Goal: Task Accomplishment & Management: Manage account settings

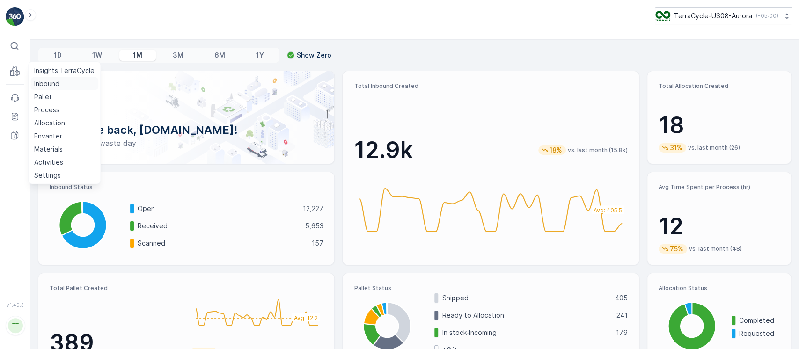
click at [46, 88] on p "Inbound" at bounding box center [46, 83] width 25 height 9
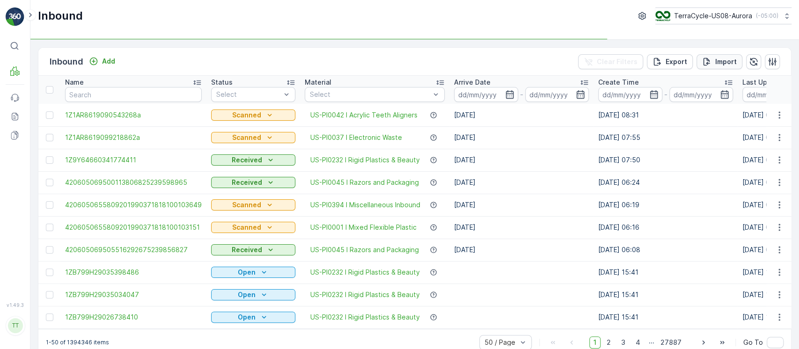
click at [730, 63] on p "Import" at bounding box center [726, 61] width 22 height 9
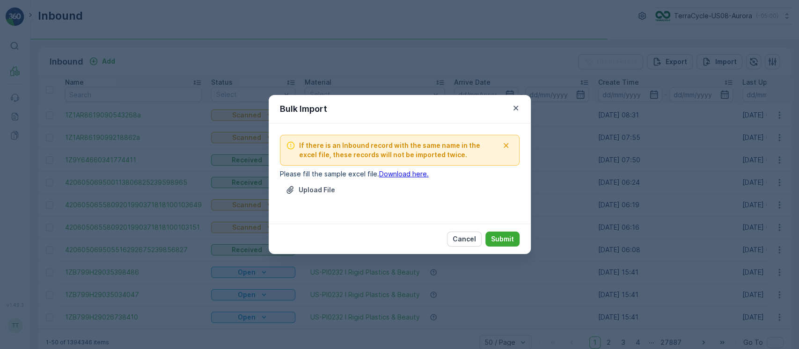
click at [340, 189] on div "Upload File" at bounding box center [400, 196] width 240 height 26
click at [321, 189] on p "Upload File" at bounding box center [317, 189] width 37 height 9
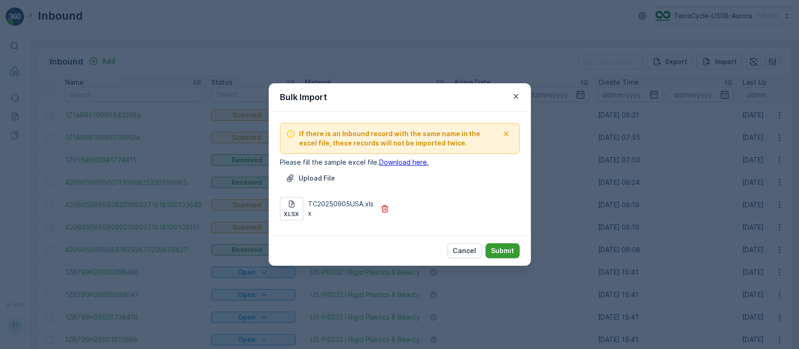
click at [501, 246] on p "Submit" at bounding box center [502, 250] width 23 height 9
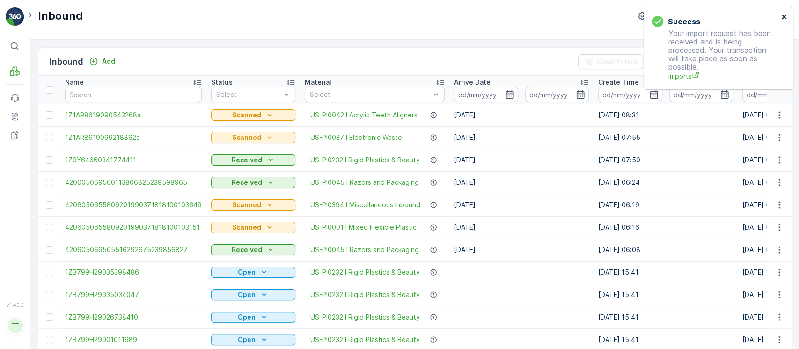
click at [781, 16] on icon "close" at bounding box center [784, 16] width 7 height 7
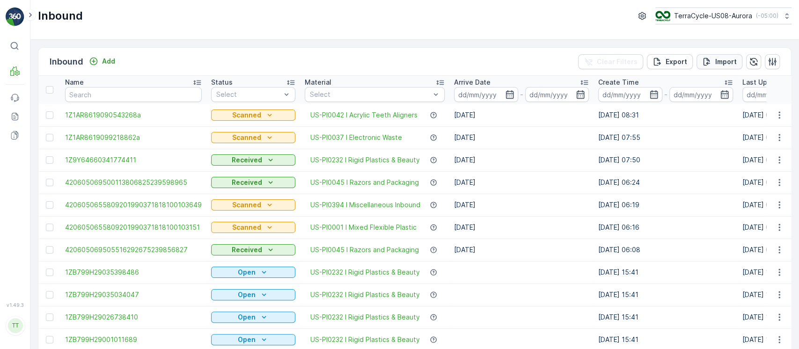
click at [717, 59] on p "Import" at bounding box center [726, 61] width 22 height 9
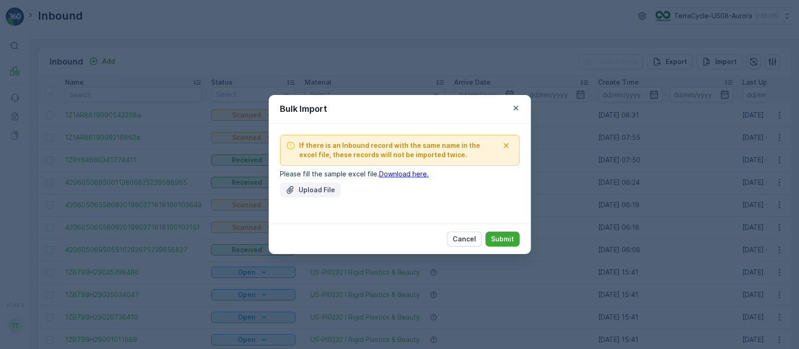
click at [314, 194] on p "Upload File" at bounding box center [317, 189] width 37 height 9
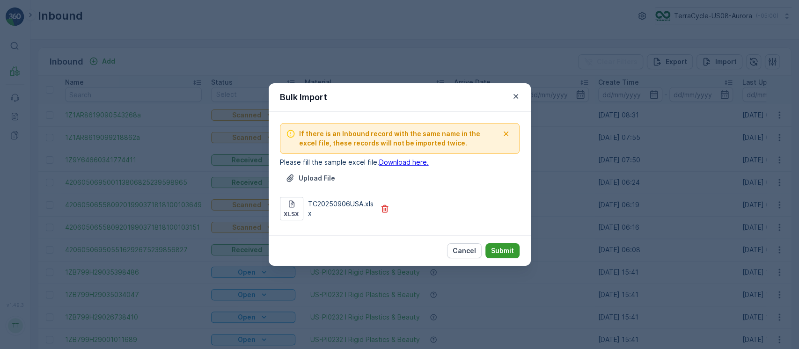
click at [496, 252] on p "Submit" at bounding box center [502, 250] width 23 height 9
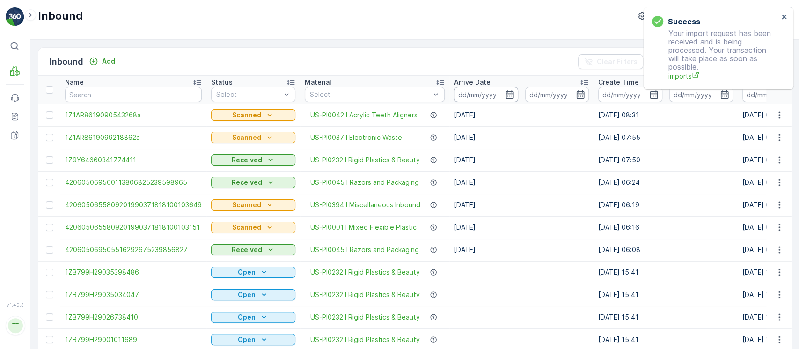
click at [477, 99] on input at bounding box center [486, 94] width 64 height 15
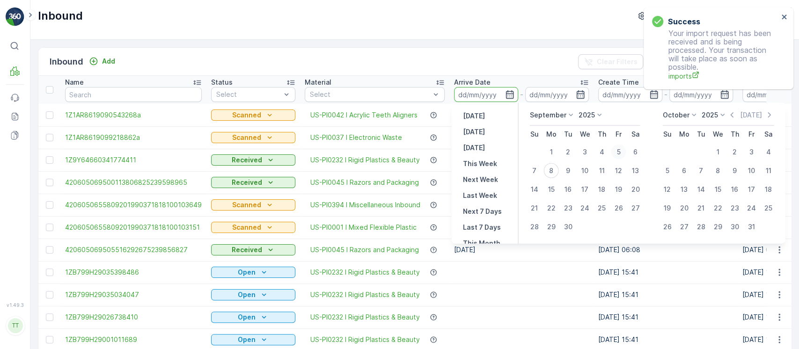
click at [623, 153] on div "5" at bounding box center [618, 152] width 15 height 15
type input "[DATE]"
click at [623, 153] on div "5" at bounding box center [618, 152] width 15 height 15
type input "[DATE]"
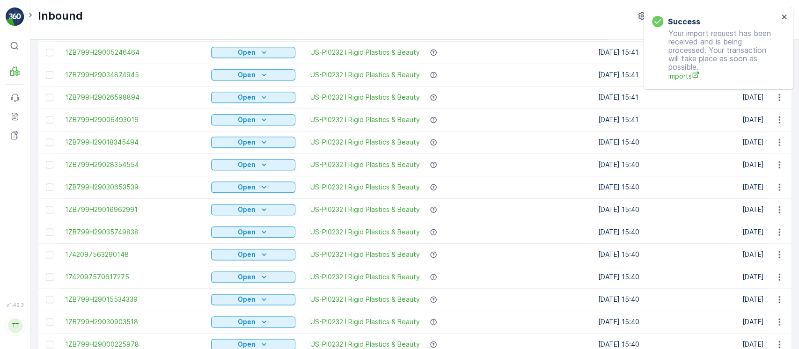
scroll to position [917, 0]
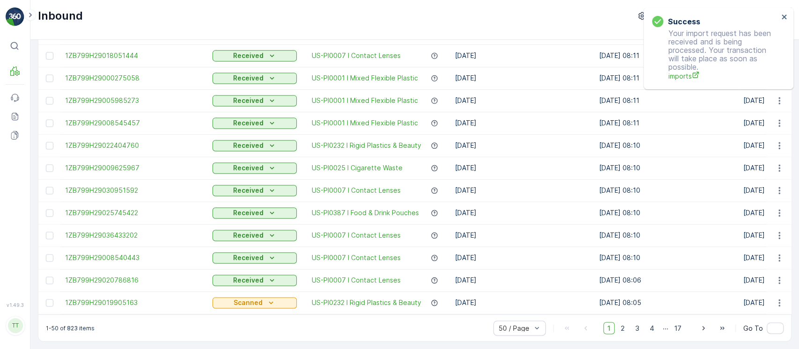
click at [75, 329] on p "1-50 of 823 items" at bounding box center [70, 327] width 49 height 7
copy p "823"
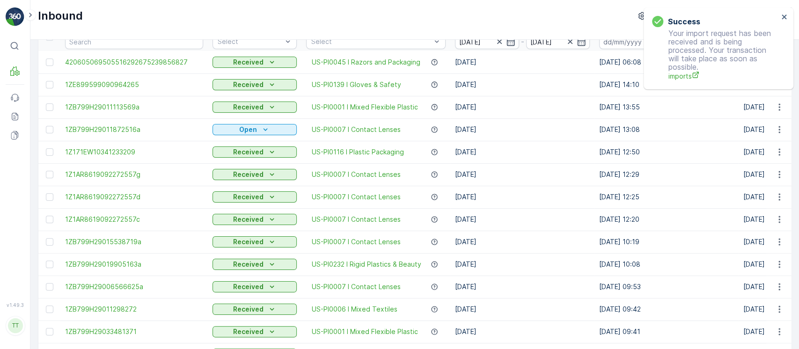
scroll to position [0, 0]
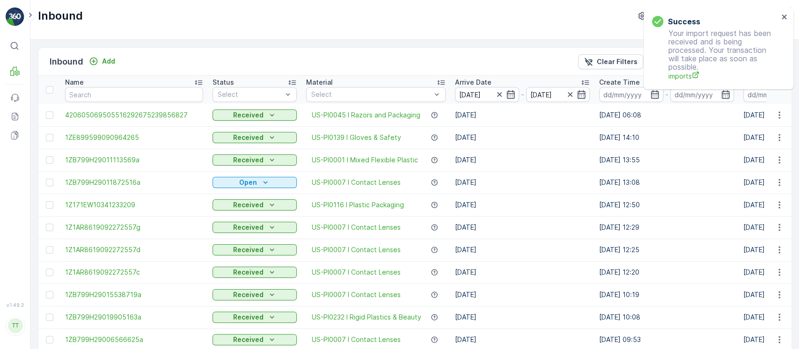
click at [606, 63] on p "Clear Filters" at bounding box center [617, 61] width 41 height 9
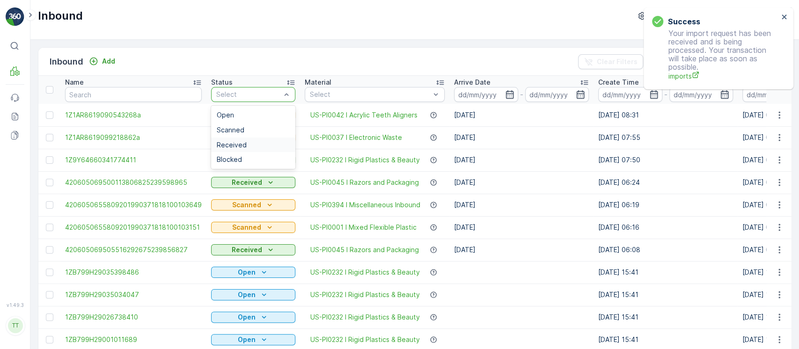
click at [237, 146] on span "Received" at bounding box center [232, 144] width 30 height 7
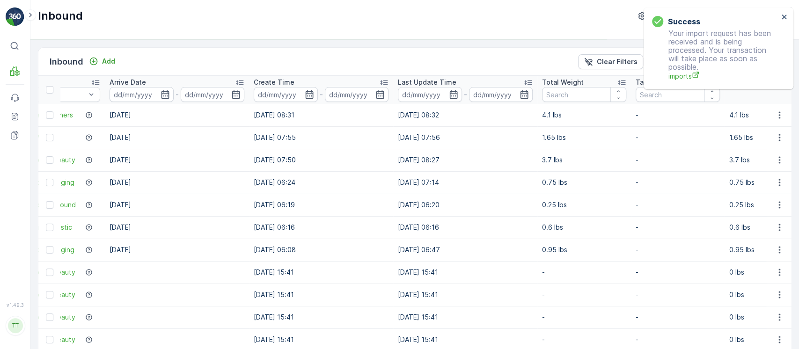
scroll to position [0, 345]
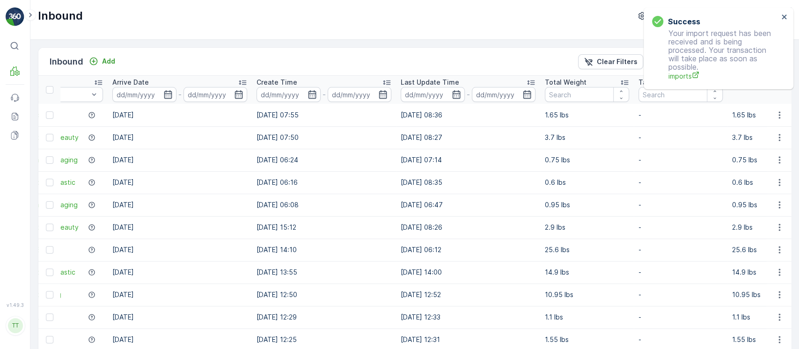
click at [419, 95] on input at bounding box center [433, 94] width 64 height 15
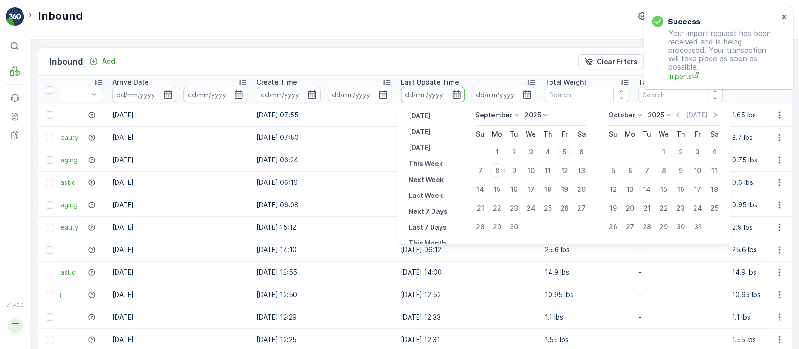
click at [567, 149] on div "5" at bounding box center [564, 152] width 15 height 15
type input "05.09.2025"
click at [567, 149] on div "5" at bounding box center [564, 152] width 15 height 15
type input "[DATE]"
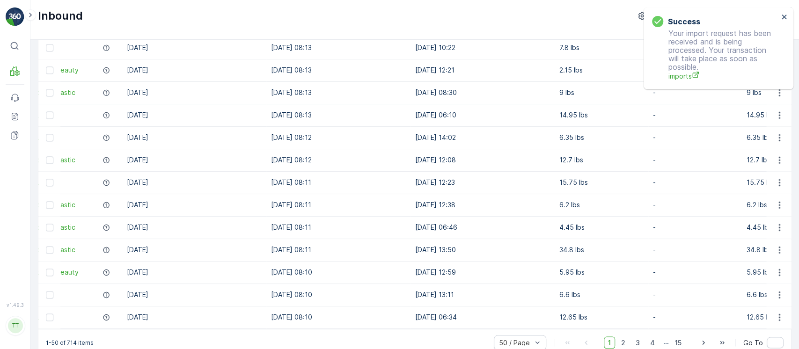
scroll to position [917, 0]
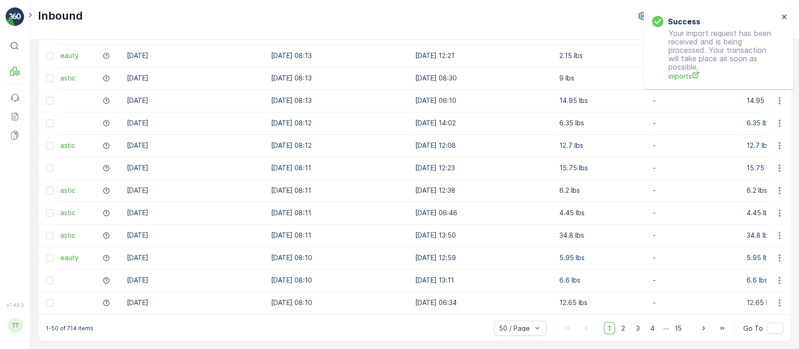
click at [67, 327] on p "1-50 of 714 items" at bounding box center [70, 327] width 48 height 7
copy p "714"
click at [53, 103] on link "Process" at bounding box center [64, 109] width 68 height 13
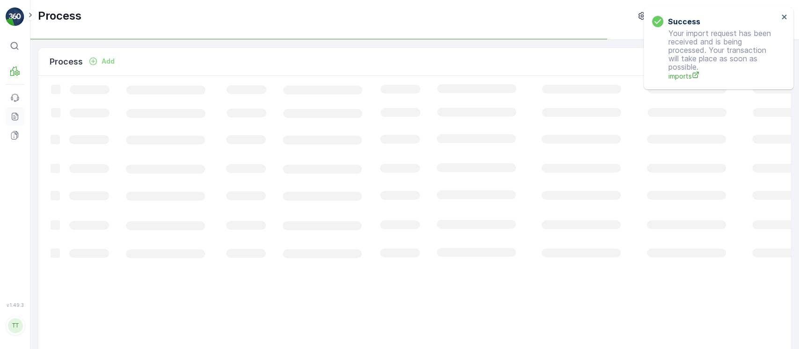
click at [14, 114] on icon at bounding box center [14, 116] width 9 height 9
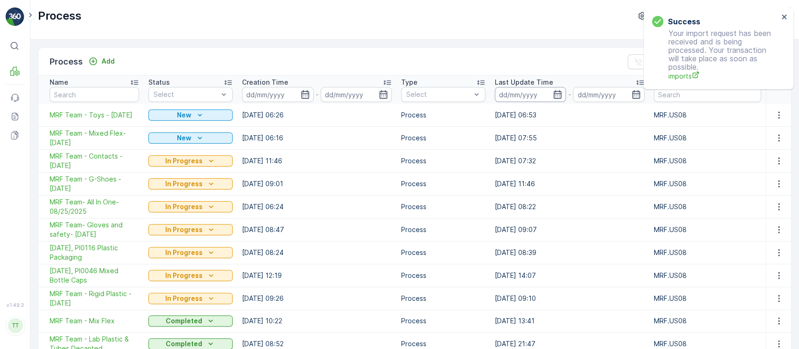
click at [523, 91] on input at bounding box center [530, 94] width 71 height 15
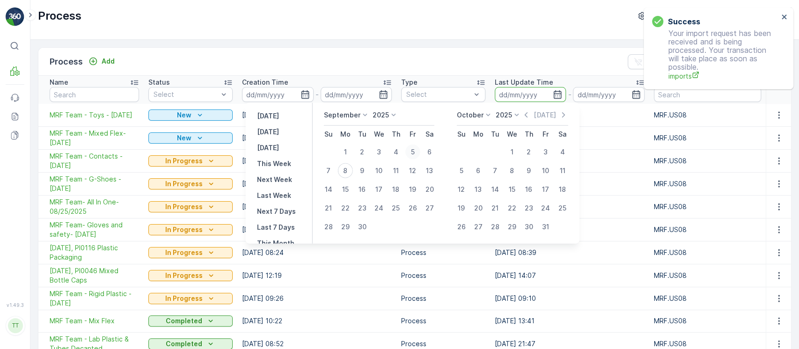
click at [415, 149] on div "5" at bounding box center [412, 152] width 15 height 15
type input "[DATE]"
click at [342, 171] on div "8" at bounding box center [344, 170] width 15 height 15
type input "[DATE]"
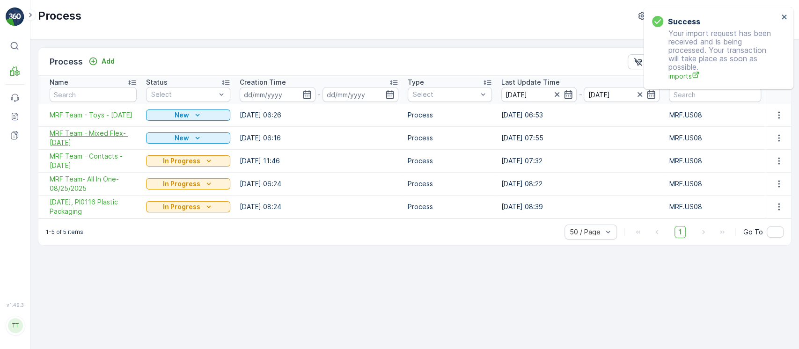
drag, startPoint x: 62, startPoint y: 137, endPoint x: 62, endPoint y: 145, distance: 8.0
drag, startPoint x: 62, startPoint y: 156, endPoint x: 61, endPoint y: 161, distance: 5.2
click at [784, 21] on button "close" at bounding box center [784, 17] width 7 height 9
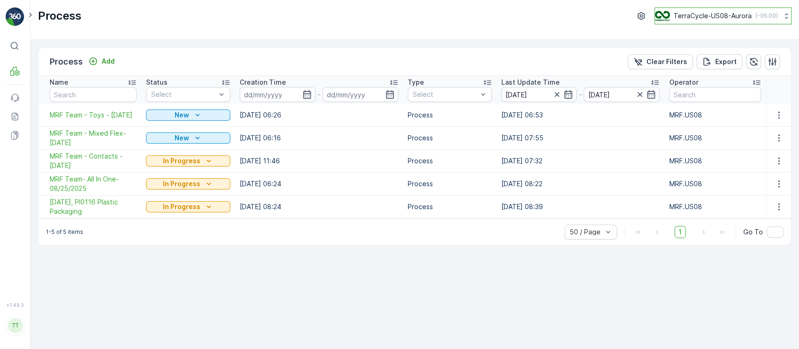
click at [767, 13] on p "( -05:00 )" at bounding box center [766, 15] width 22 height 7
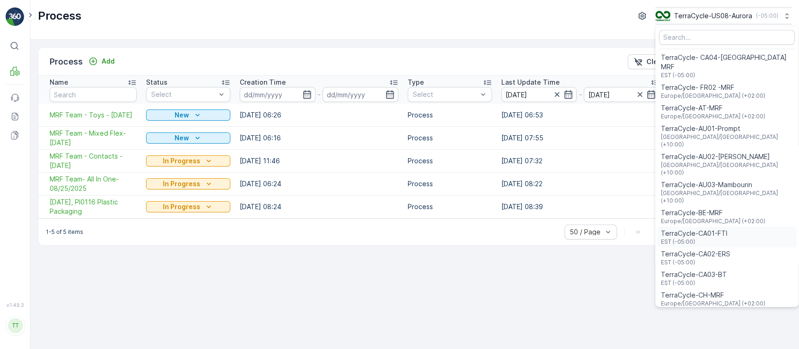
click at [716, 229] on span "TerraCycle-CA01-FTI" at bounding box center [694, 233] width 66 height 9
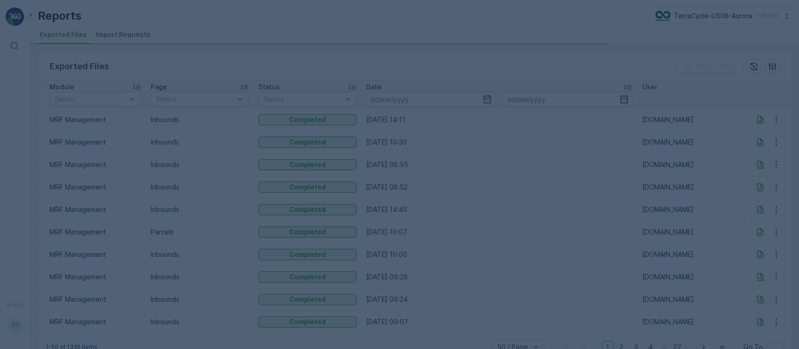
click at [119, 29] on div at bounding box center [399, 174] width 799 height 349
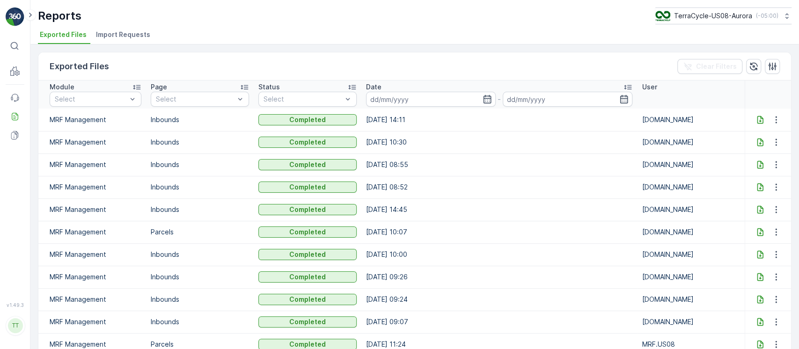
click at [118, 35] on span "Import Requests" at bounding box center [123, 34] width 54 height 9
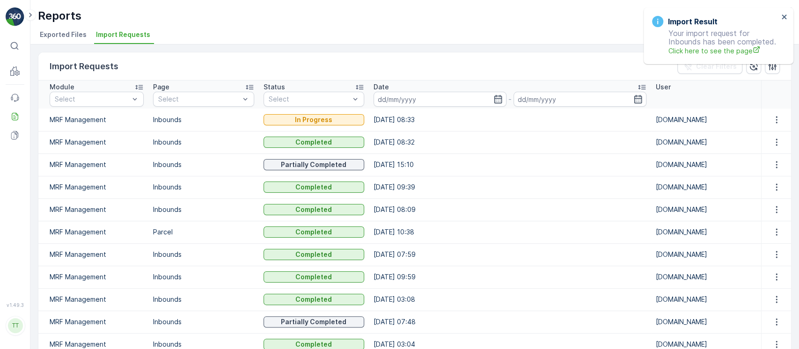
click at [771, 157] on td at bounding box center [776, 164] width 30 height 22
click at [772, 162] on icon "button" at bounding box center [776, 164] width 9 height 9
click at [767, 179] on span "See More Details" at bounding box center [768, 178] width 54 height 9
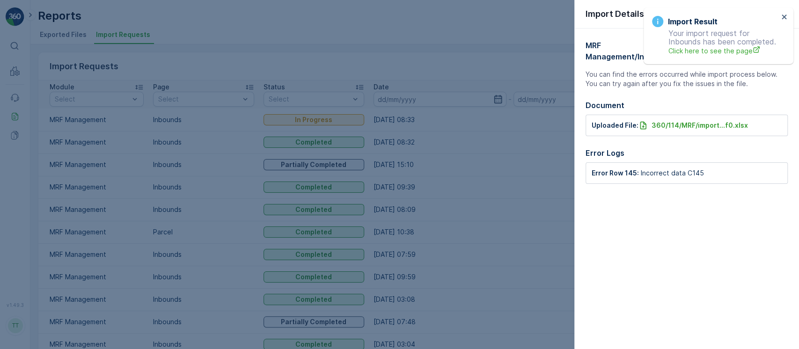
click at [528, 185] on div at bounding box center [399, 174] width 799 height 349
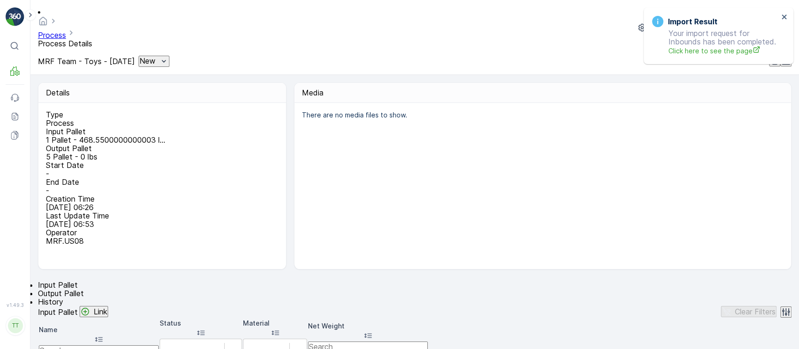
click at [63, 297] on span "History" at bounding box center [50, 301] width 25 height 9
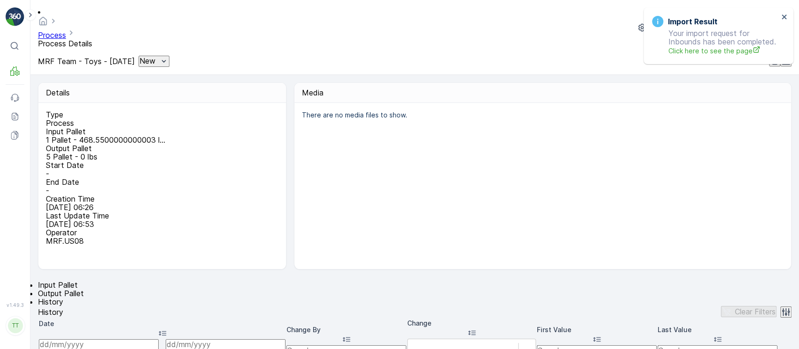
scroll to position [124, 0]
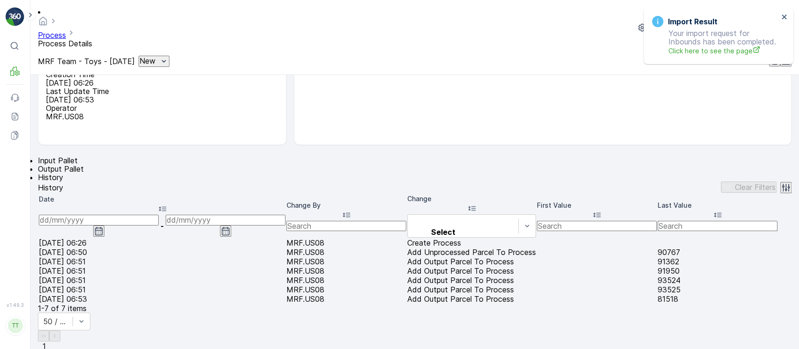
click at [440, 252] on td "Add Unprocessed Parcel To Process" at bounding box center [471, 252] width 129 height 8
drag, startPoint x: 440, startPoint y: 252, endPoint x: 440, endPoint y: 217, distance: 35.6
click at [440, 251] on td "Add Unprocessed Parcel To Process" at bounding box center [471, 252] width 129 height 8
copy td "Add Unprocessed Parcel To Process"
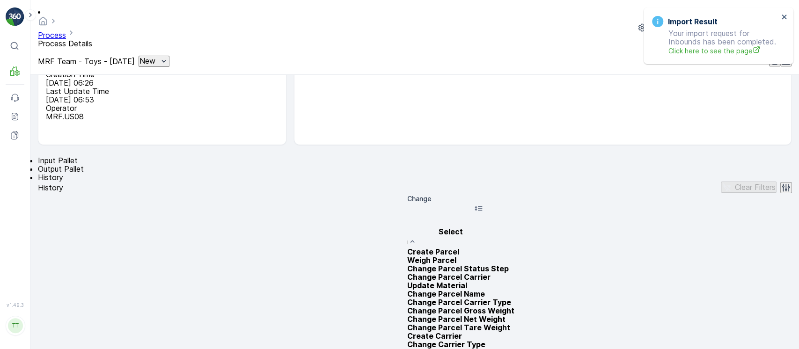
type input "Add Unprocessed Parcel To Process"
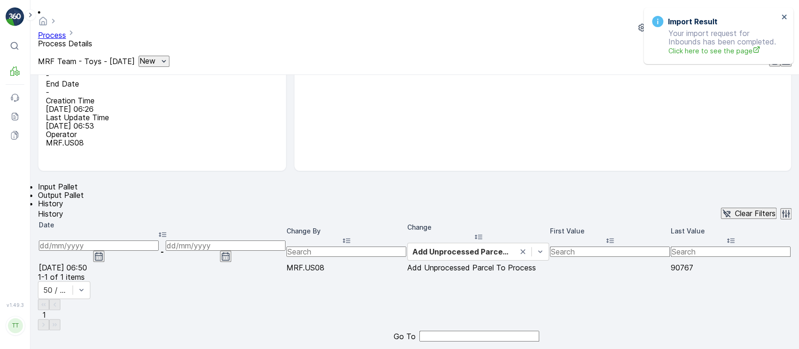
click at [91, 241] on input at bounding box center [99, 246] width 120 height 10
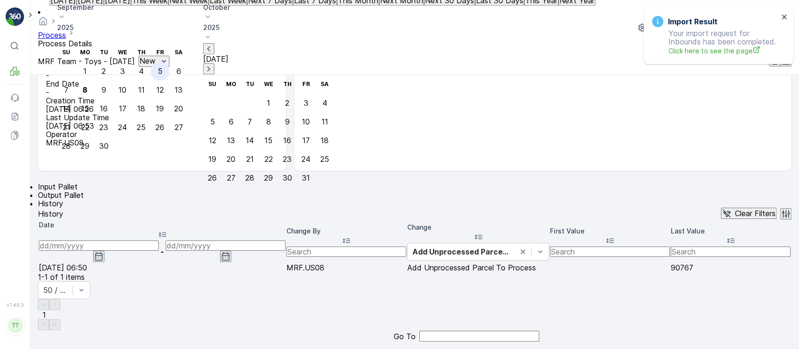
click at [162, 75] on div "5" at bounding box center [160, 71] width 5 height 8
type input "[DATE]"
click at [162, 75] on div "5" at bounding box center [160, 71] width 5 height 8
type input "[DATE]"
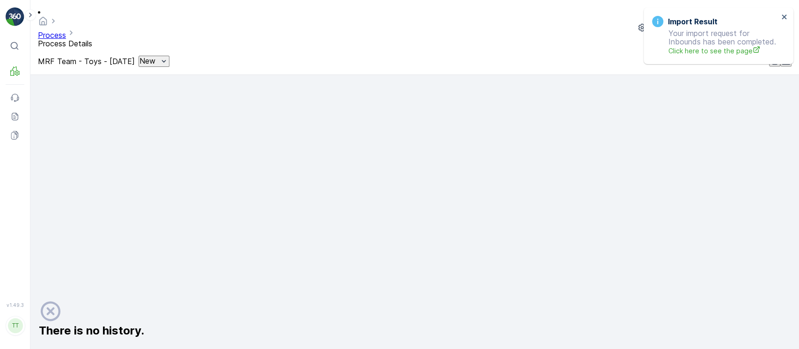
scroll to position [624, 0]
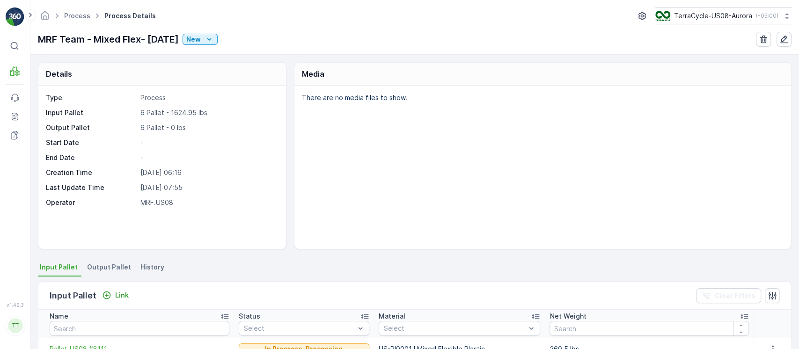
click at [140, 268] on span "History" at bounding box center [152, 267] width 24 height 9
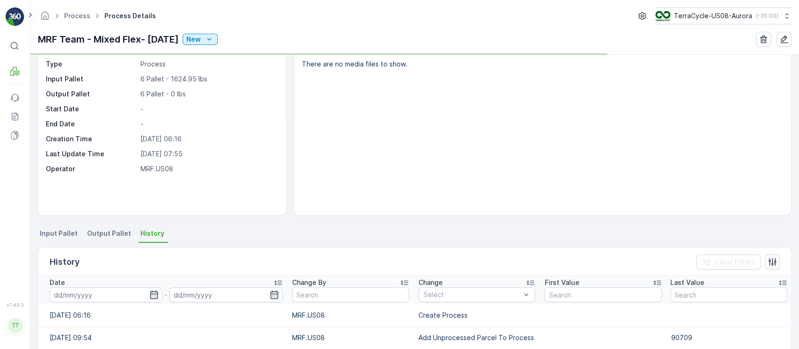
scroll to position [62, 0]
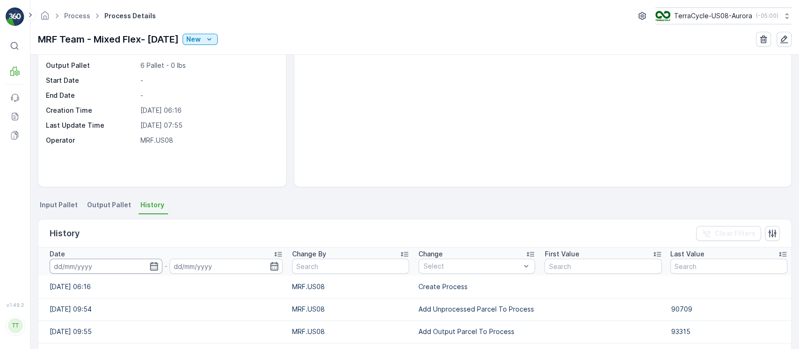
click at [104, 263] on input at bounding box center [106, 266] width 113 height 15
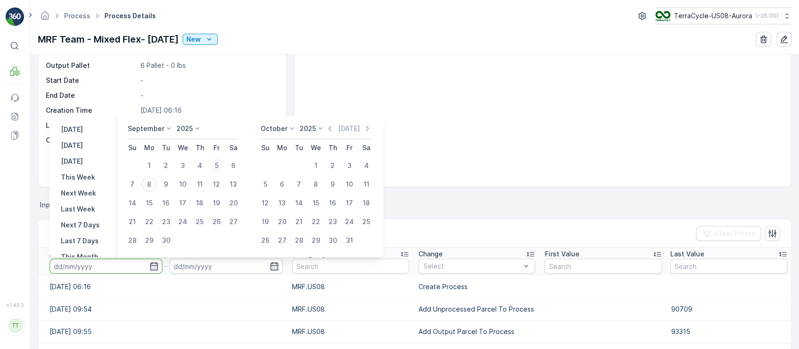
click at [210, 163] on div "5" at bounding box center [216, 165] width 15 height 15
type input "[DATE]"
click at [210, 163] on div "5" at bounding box center [216, 165] width 15 height 15
type input "[DATE]"
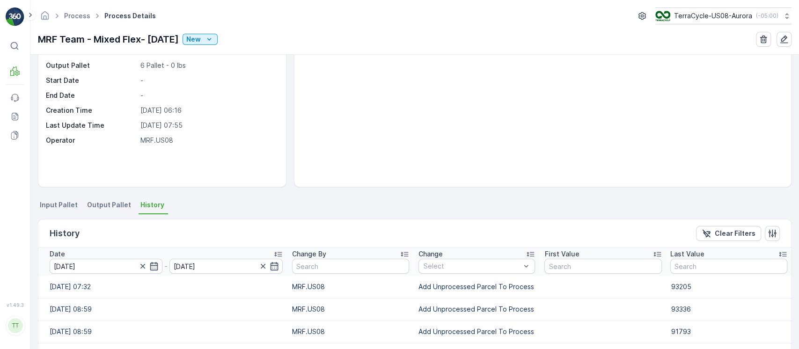
click at [460, 274] on table "Date 05.09.2025 - 05.09.2025 Change By Change Select First Value Last Value 05.…" at bounding box center [414, 296] width 753 height 96
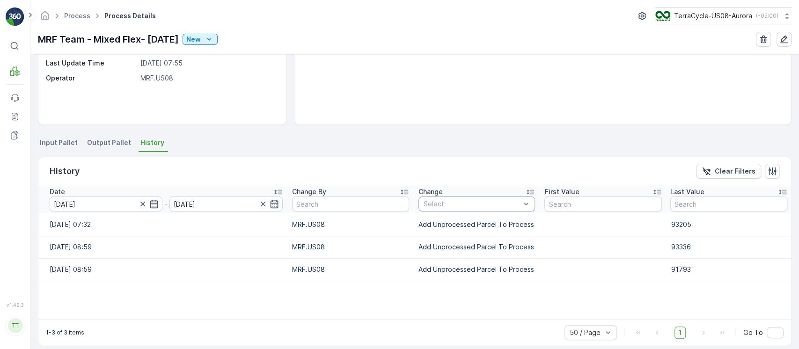
click at [459, 209] on div "Select" at bounding box center [476, 204] width 117 height 15
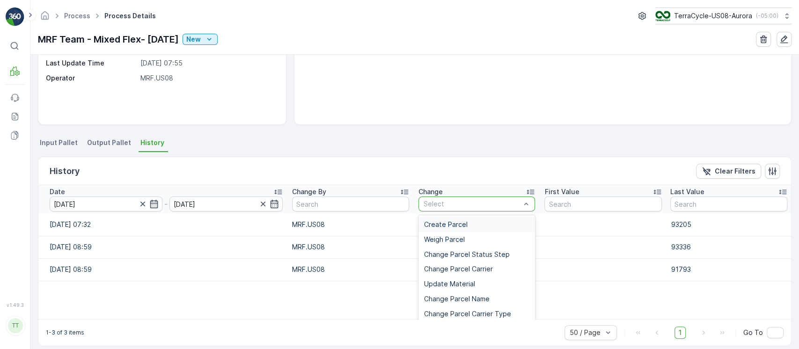
type input "Add Unprocessed Parcel To Process"
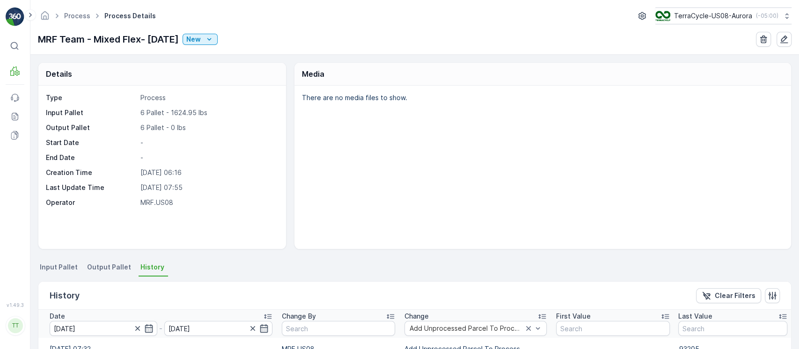
click at [64, 268] on span "Input Pallet" at bounding box center [59, 267] width 38 height 9
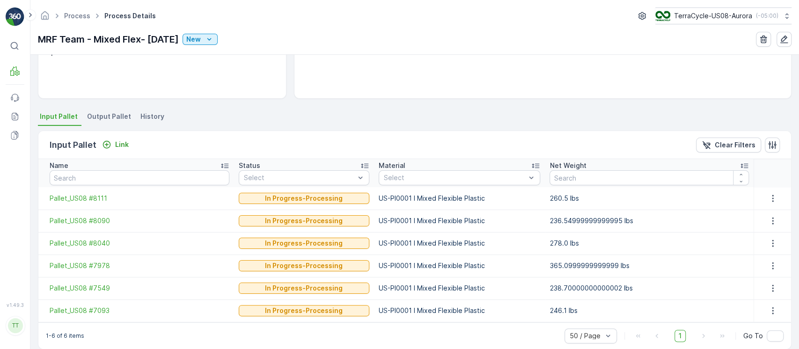
scroll to position [162, 0]
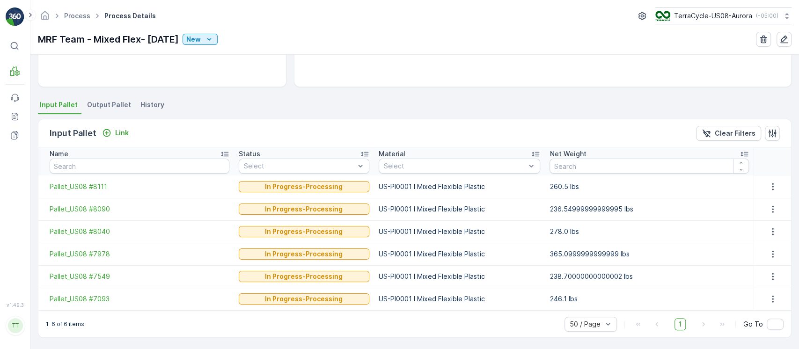
click at [424, 213] on td "US-PI0001 I Mixed Flexible Plastic" at bounding box center [459, 209] width 171 height 22
copy td "US-PI0001 I Mixed Flexible Plastic"
click at [157, 108] on span "History" at bounding box center [152, 104] width 24 height 9
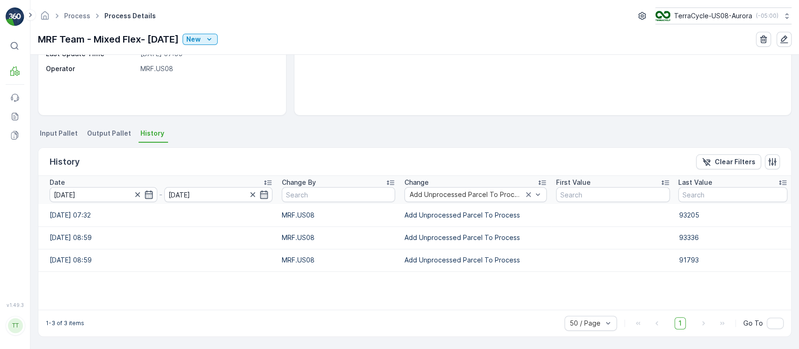
scroll to position [133, 0]
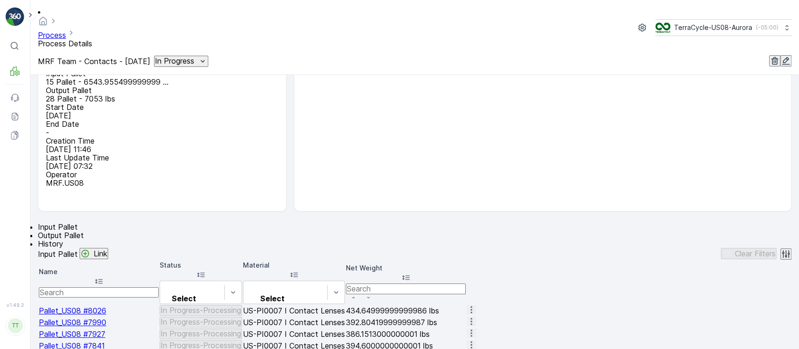
scroll to position [124, 0]
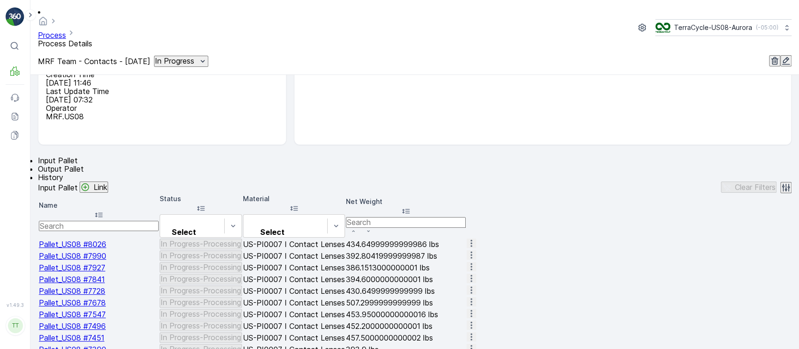
click at [63, 173] on span "History" at bounding box center [50, 177] width 25 height 9
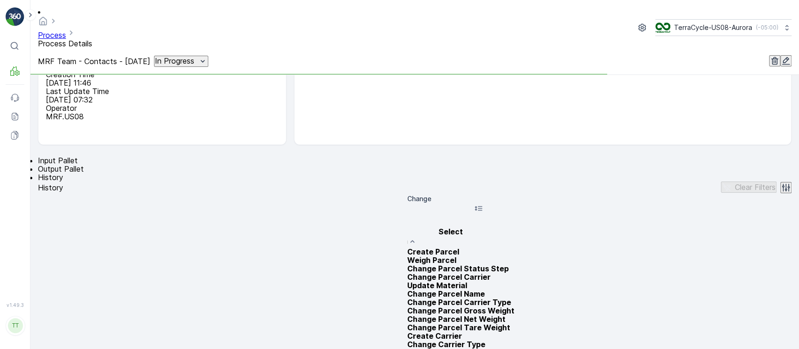
type input "Add Unprocessed Parcel To Process"
paste input "Add Unprocessed Parcel To Process"
type input "Add Unprocessed Parcel To Process"
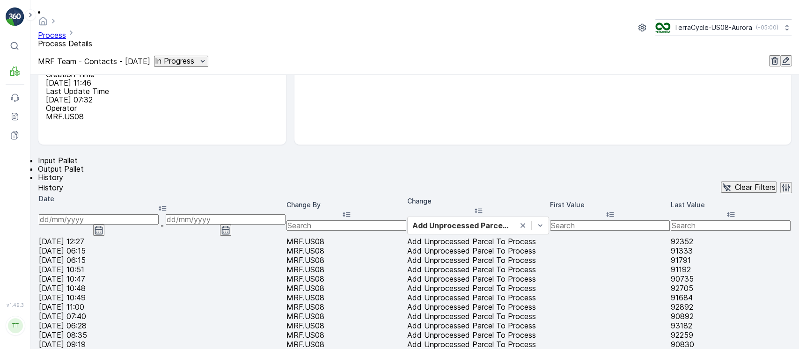
click at [102, 214] on input at bounding box center [99, 219] width 120 height 10
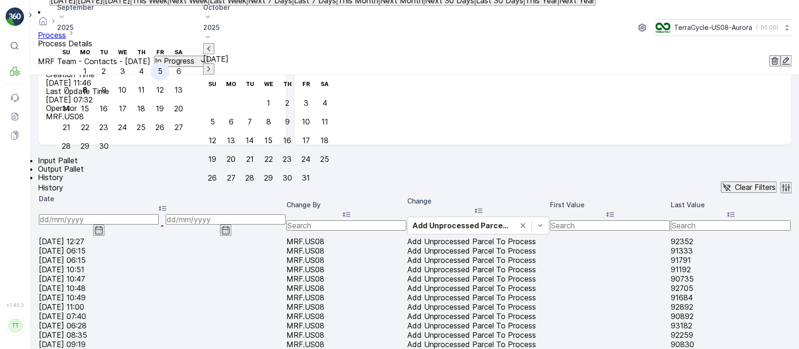
click at [162, 75] on div "5" at bounding box center [160, 71] width 5 height 8
type input "[DATE]"
click at [162, 75] on div "5" at bounding box center [160, 71] width 5 height 8
type input "[DATE]"
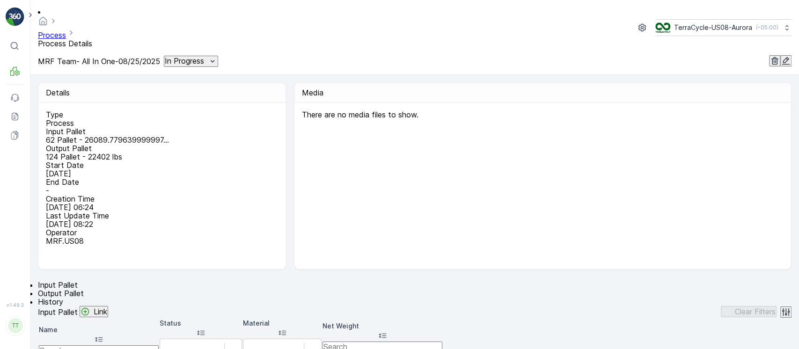
click at [150, 298] on li "History" at bounding box center [414, 302] width 753 height 8
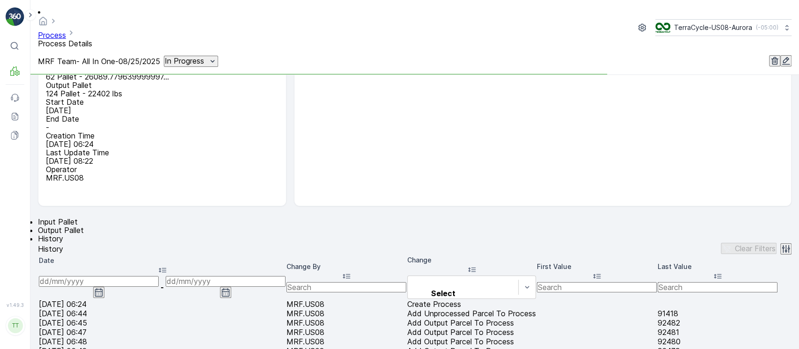
scroll to position [124, 0]
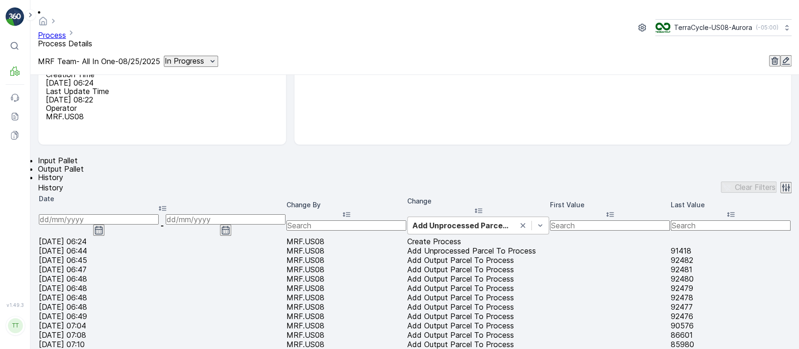
click at [110, 214] on input at bounding box center [99, 219] width 120 height 10
click at [113, 214] on input at bounding box center [99, 219] width 120 height 10
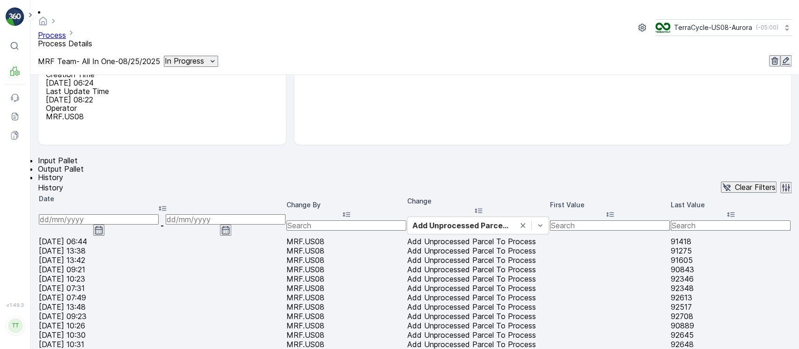
click at [122, 214] on input at bounding box center [99, 219] width 120 height 10
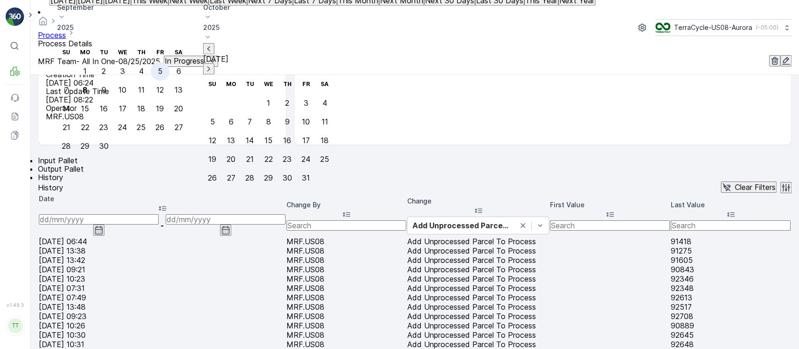
click at [162, 75] on div "5" at bounding box center [160, 71] width 5 height 8
type input "[DATE]"
click at [162, 75] on div "5" at bounding box center [160, 71] width 5 height 8
type input "[DATE]"
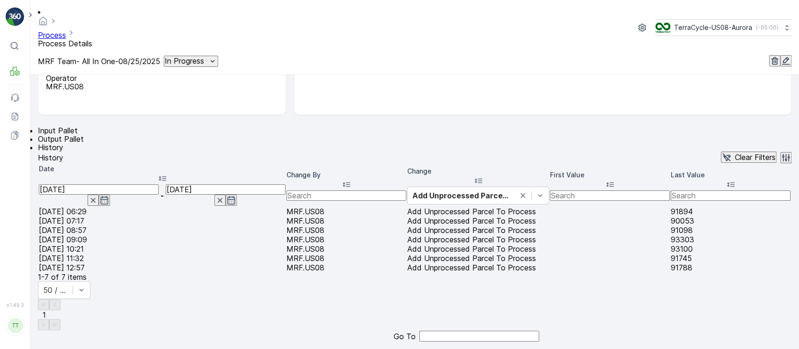
scroll to position [185, 0]
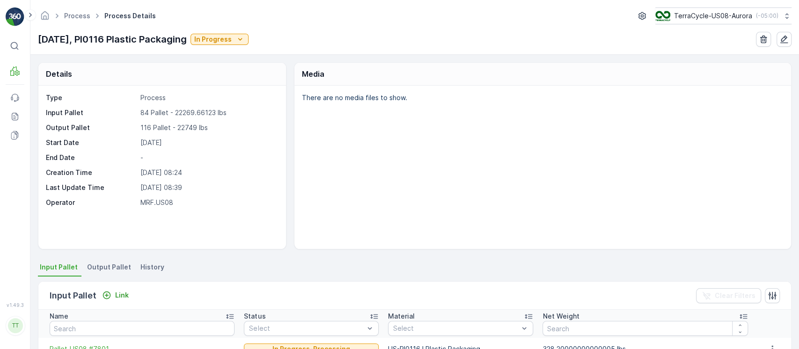
click at [147, 263] on span "History" at bounding box center [152, 267] width 24 height 9
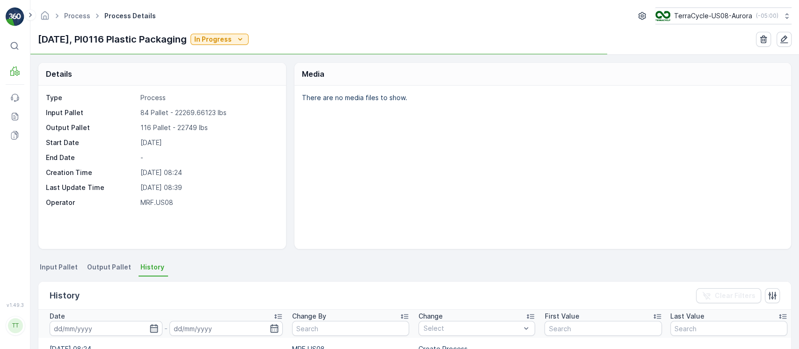
scroll to position [124, 0]
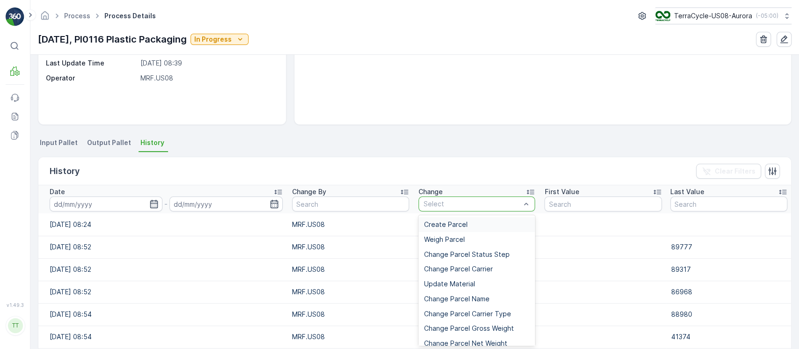
type input "Add Unprocessed Parcel To Process"
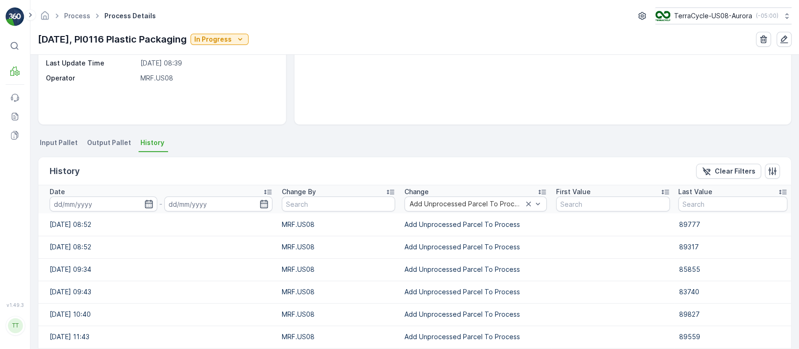
click at [110, 202] on input at bounding box center [104, 204] width 108 height 15
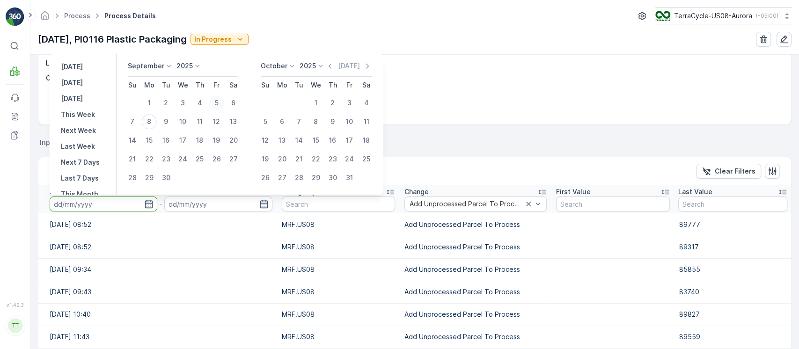
click at [215, 105] on div "5" at bounding box center [216, 102] width 15 height 15
type input "05.09.2025"
click at [215, 105] on div "5" at bounding box center [216, 102] width 15 height 15
type input "05.09.2025"
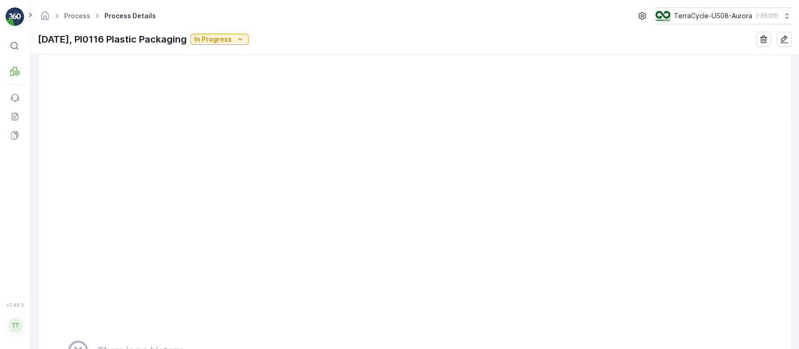
scroll to position [686, 0]
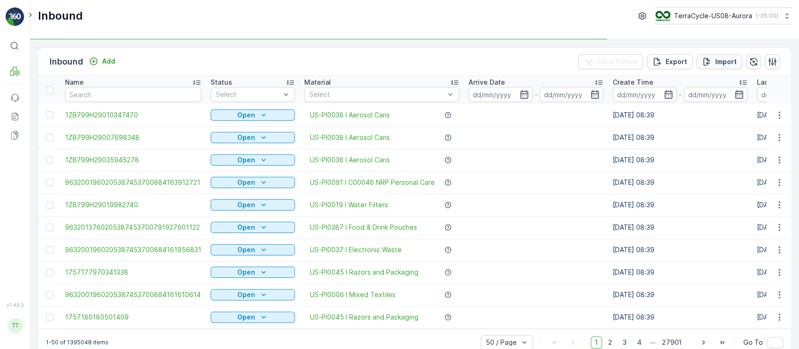
click at [726, 64] on p "Import" at bounding box center [726, 61] width 22 height 9
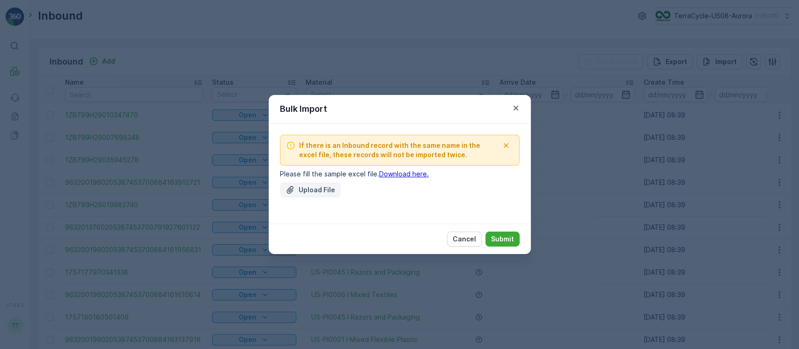
click at [304, 183] on button "Upload File" at bounding box center [310, 190] width 61 height 15
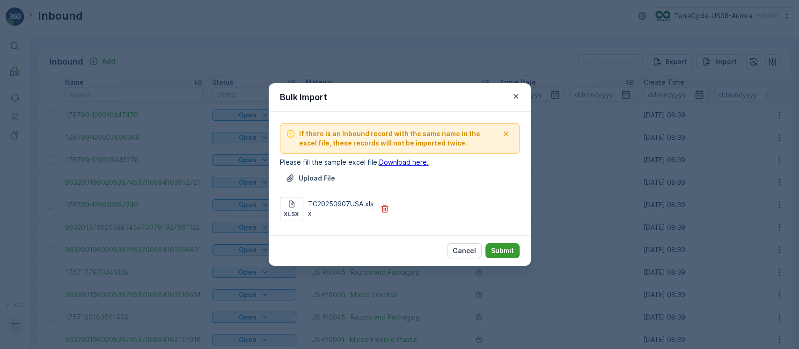
click at [495, 254] on p "Submit" at bounding box center [502, 250] width 23 height 9
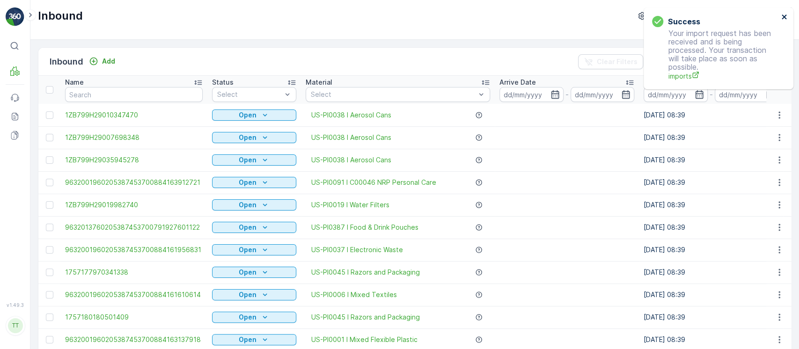
click at [784, 15] on icon "close" at bounding box center [784, 17] width 5 height 5
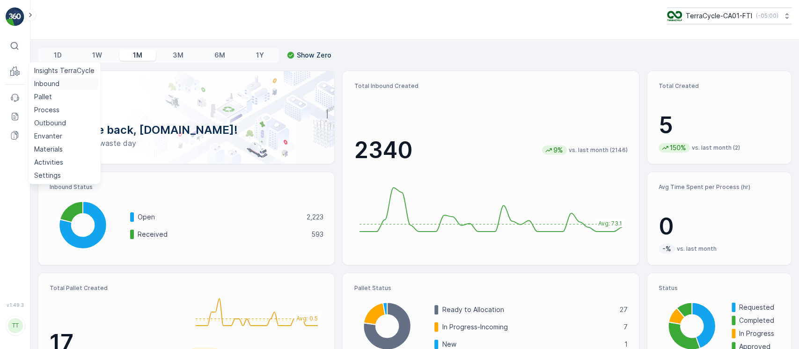
click at [51, 84] on p "Inbound" at bounding box center [46, 83] width 25 height 9
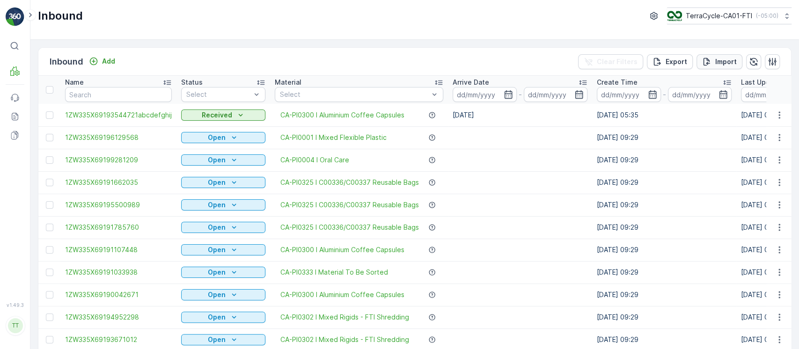
click at [728, 58] on p "Import" at bounding box center [726, 61] width 22 height 9
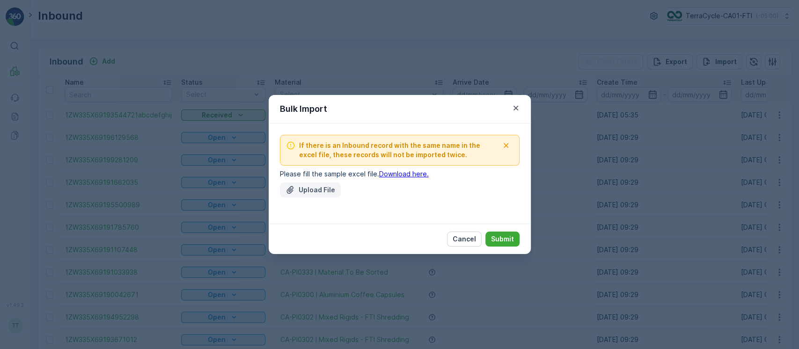
click at [328, 183] on button "Upload File" at bounding box center [310, 190] width 61 height 15
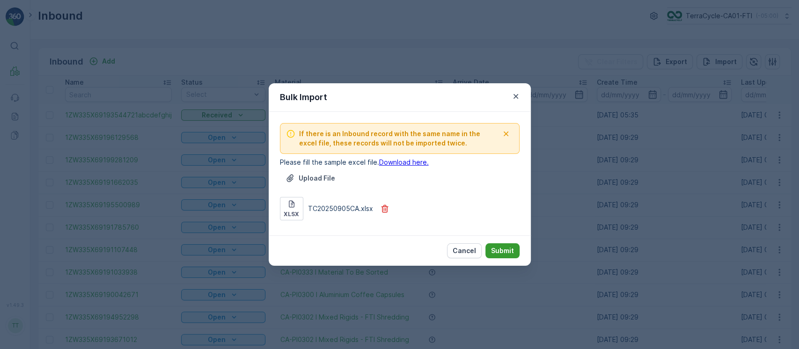
click at [493, 254] on p "Submit" at bounding box center [502, 250] width 23 height 9
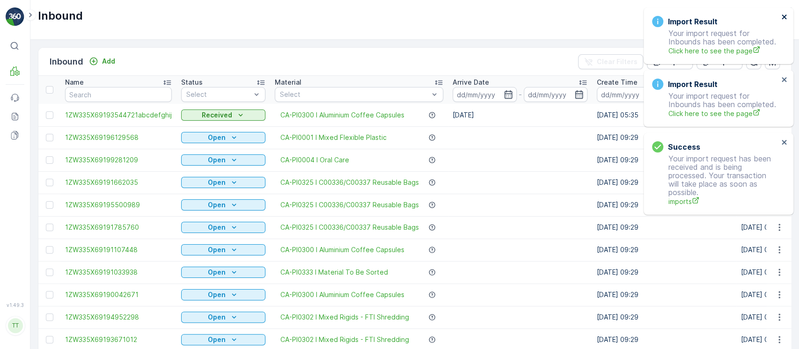
click at [782, 17] on icon "close" at bounding box center [784, 16] width 7 height 7
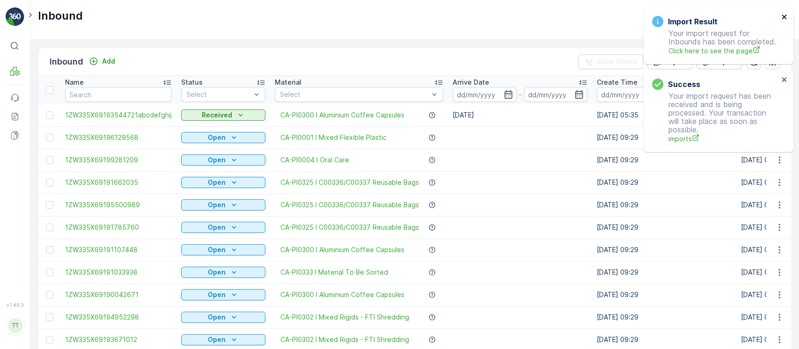
click at [782, 15] on icon "close" at bounding box center [784, 17] width 5 height 5
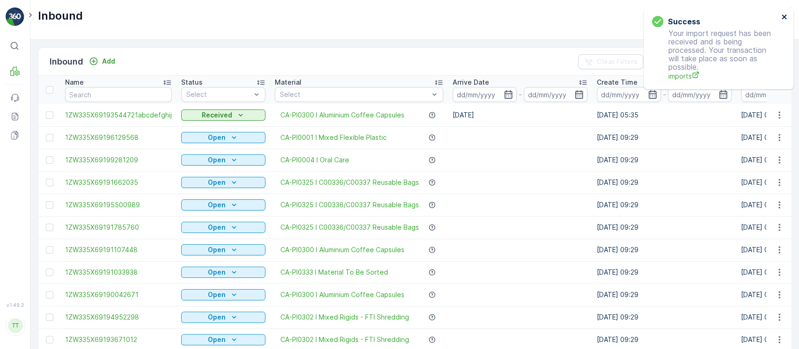
click at [782, 15] on icon "close" at bounding box center [784, 17] width 5 height 5
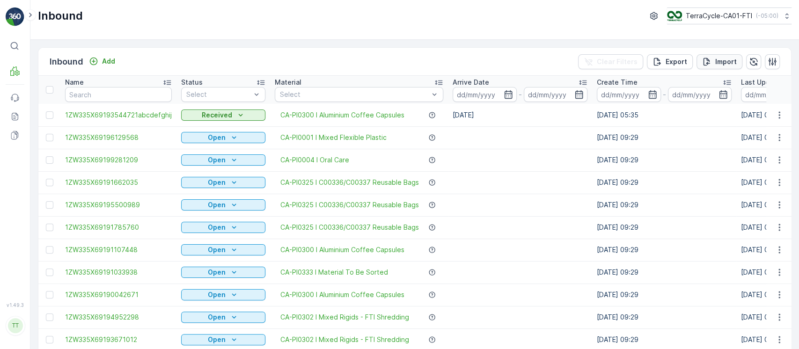
click at [722, 58] on p "Import" at bounding box center [726, 61] width 22 height 9
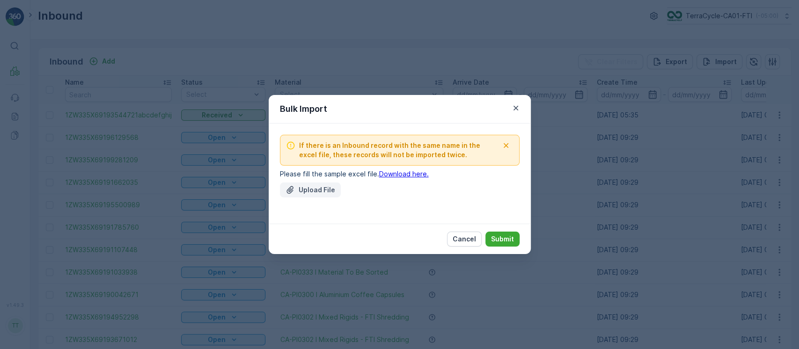
click at [298, 189] on div "Upload File" at bounding box center [310, 189] width 50 height 9
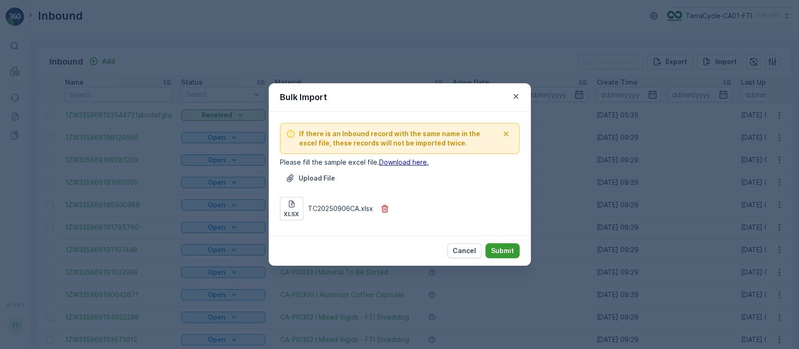
click at [510, 245] on button "Submit" at bounding box center [502, 250] width 34 height 15
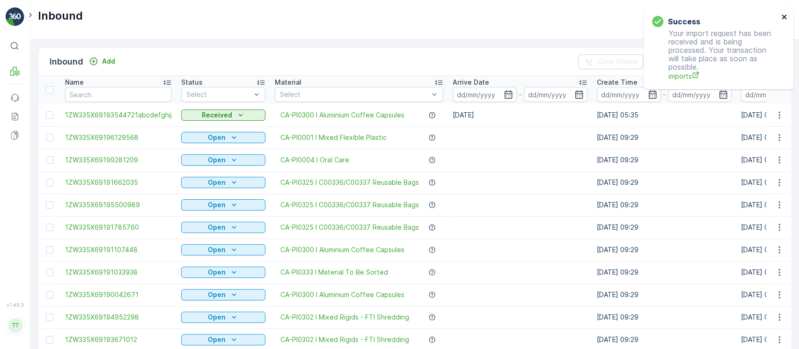
click at [782, 15] on icon "close" at bounding box center [784, 16] width 7 height 7
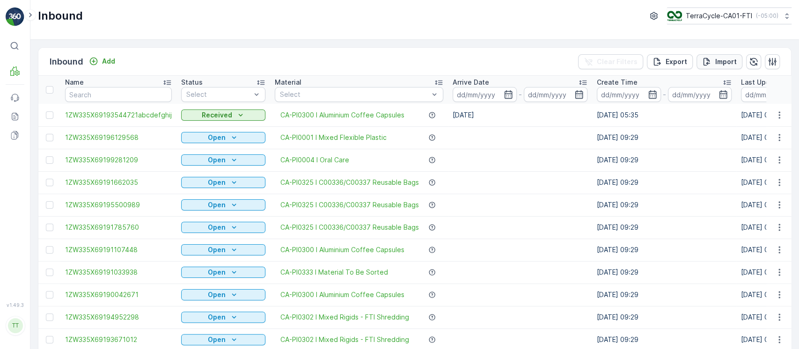
click at [737, 58] on button "Import" at bounding box center [719, 61] width 46 height 15
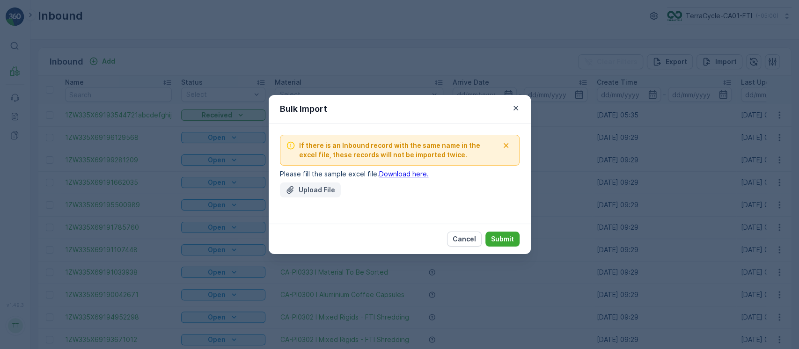
click at [321, 186] on p "Upload File" at bounding box center [317, 189] width 37 height 9
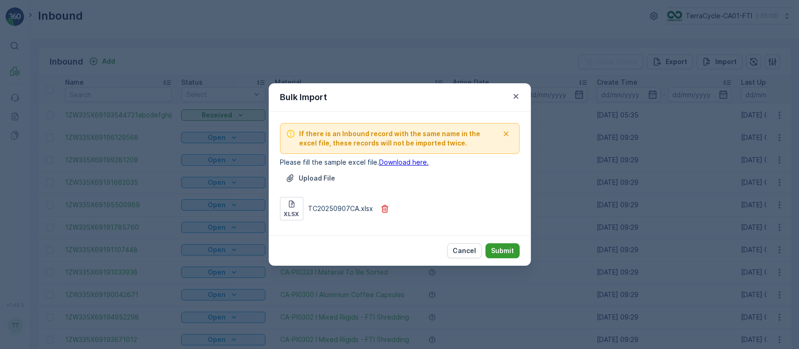
click at [500, 250] on p "Submit" at bounding box center [502, 250] width 23 height 9
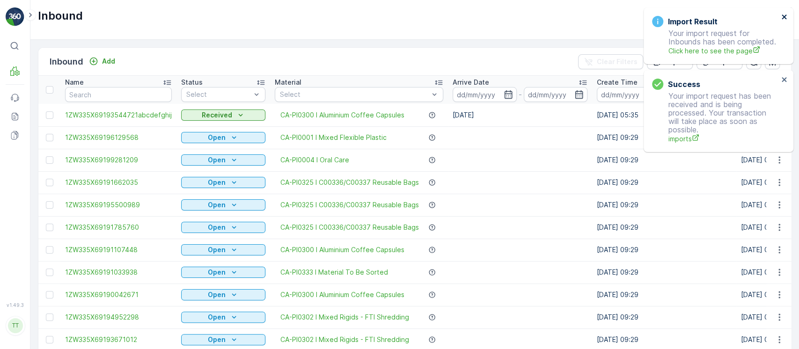
click at [782, 21] on button "close" at bounding box center [784, 17] width 7 height 9
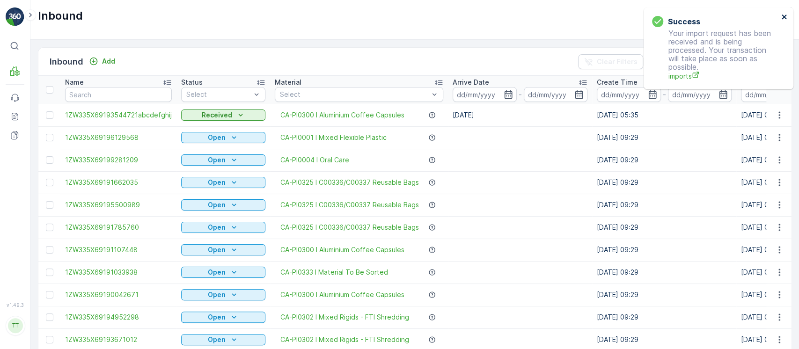
click at [782, 21] on button "close" at bounding box center [784, 17] width 7 height 9
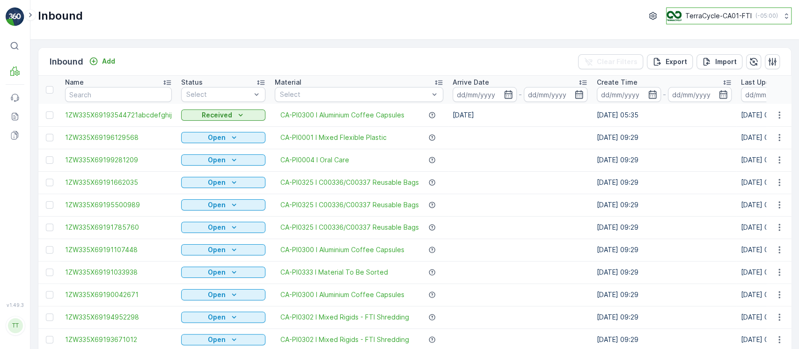
click at [711, 23] on button "TerraCycle-CA01-FTI ( -05:00 )" at bounding box center [728, 15] width 125 height 17
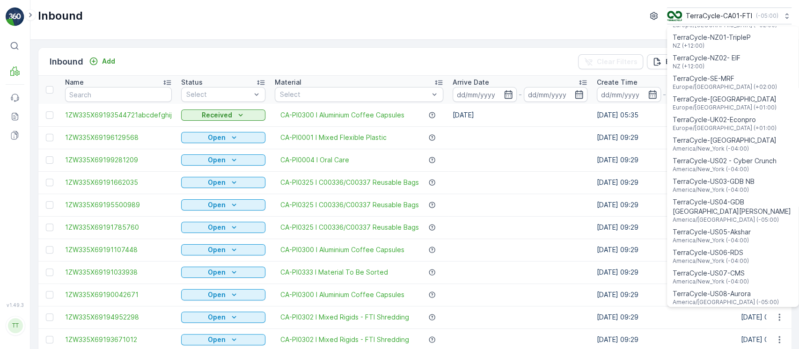
scroll to position [562, 0]
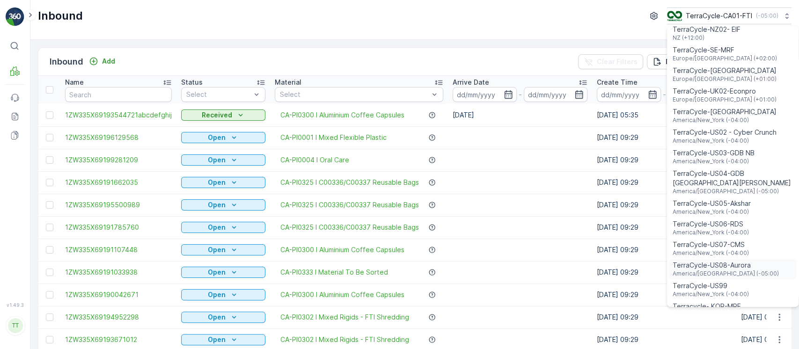
click at [732, 270] on span "America/[GEOGRAPHIC_DATA] (-05:00)" at bounding box center [725, 273] width 106 height 7
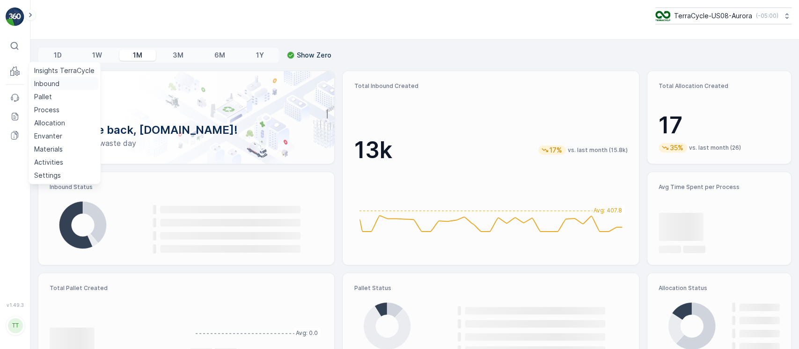
click at [38, 84] on p "Inbound" at bounding box center [46, 83] width 25 height 9
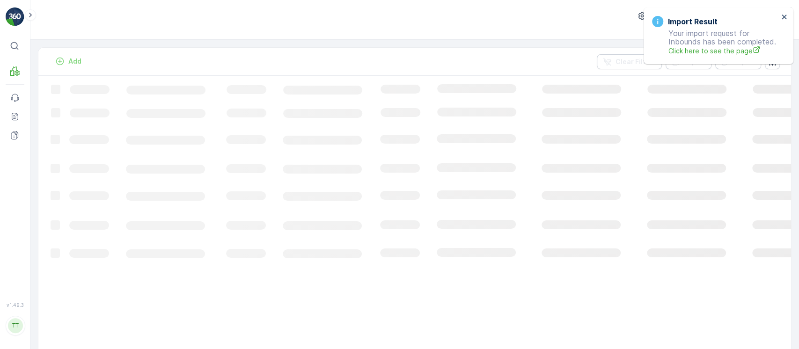
click at [785, 17] on icon "close" at bounding box center [784, 17] width 5 height 5
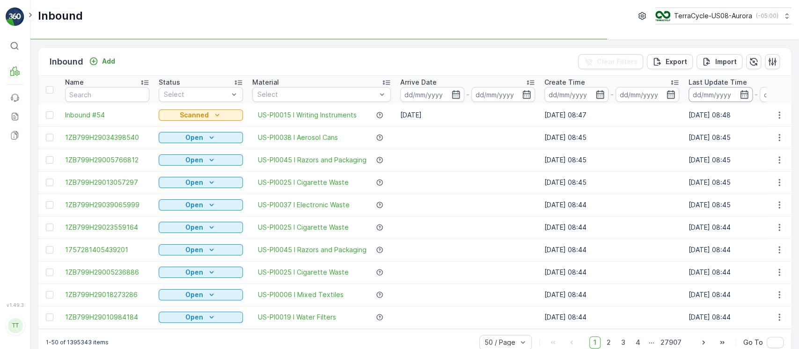
click at [708, 92] on input at bounding box center [720, 94] width 64 height 15
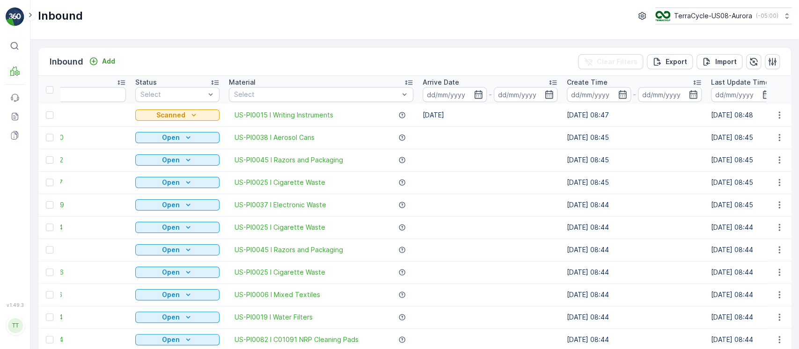
scroll to position [0, 83]
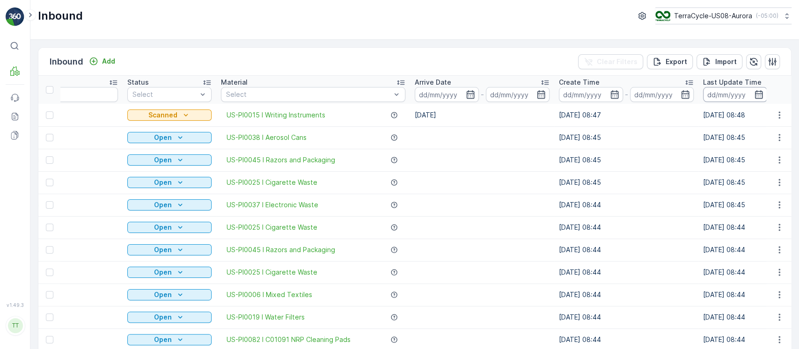
click at [711, 94] on input at bounding box center [735, 94] width 64 height 15
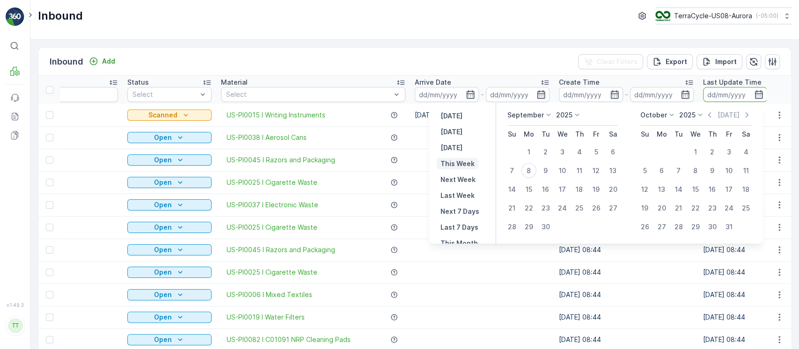
scroll to position [84, 0]
click at [467, 162] on p "This Month" at bounding box center [458, 158] width 37 height 9
type input "[DATE]"
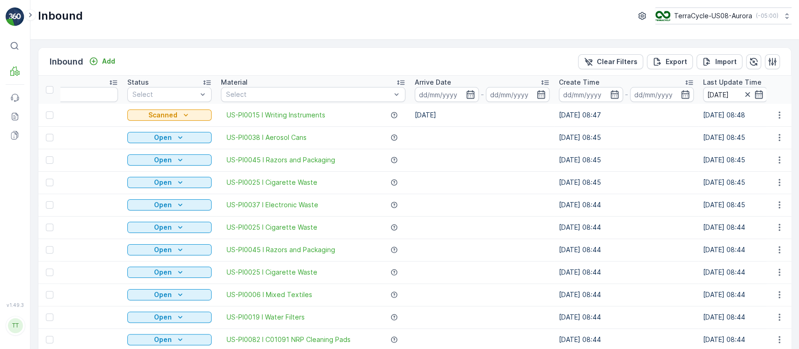
click at [460, 81] on div "Arrive Date" at bounding box center [482, 82] width 135 height 9
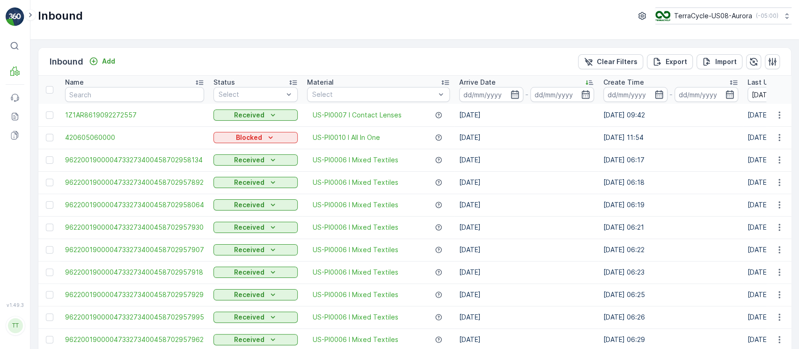
click at [251, 110] on button "Received" at bounding box center [255, 115] width 84 height 11
click at [270, 88] on div "Select" at bounding box center [255, 94] width 84 height 15
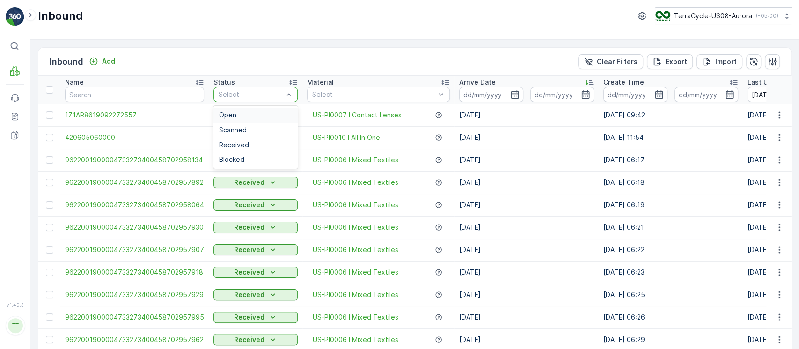
click at [256, 110] on div "Open" at bounding box center [255, 115] width 84 height 15
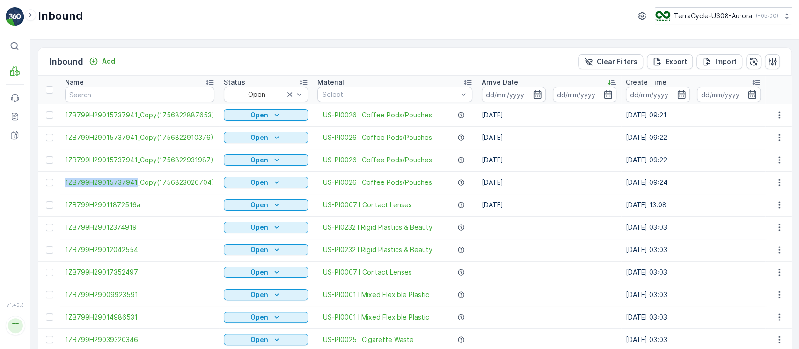
drag, startPoint x: 61, startPoint y: 189, endPoint x: 133, endPoint y: 187, distance: 72.1
click at [133, 187] on td "1ZB799H29015737941_Copy(1756823026704)" at bounding box center [139, 182] width 159 height 22
copy span "1ZB799H29015737941"
drag, startPoint x: 63, startPoint y: 201, endPoint x: 136, endPoint y: 211, distance: 74.1
click at [136, 211] on td "1ZB799H29011872516a" at bounding box center [139, 205] width 159 height 22
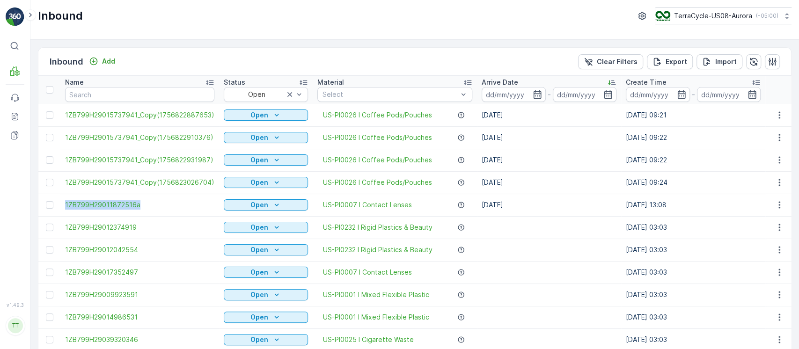
copy span "1ZB799H29011872516a"
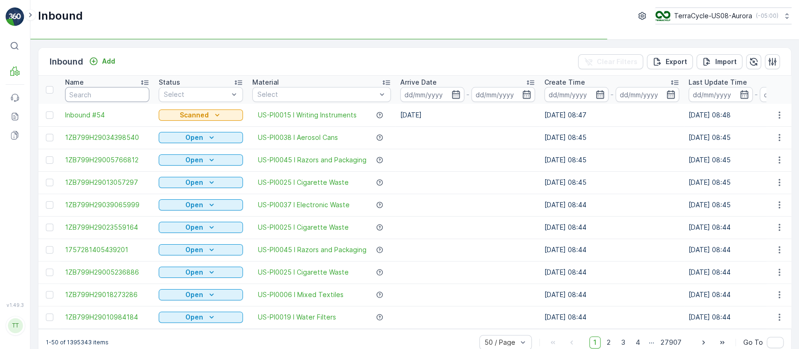
click at [96, 95] on input "text" at bounding box center [107, 94] width 84 height 15
paste input "1ZB799H29015737941"
type input "1ZB799H29015737941"
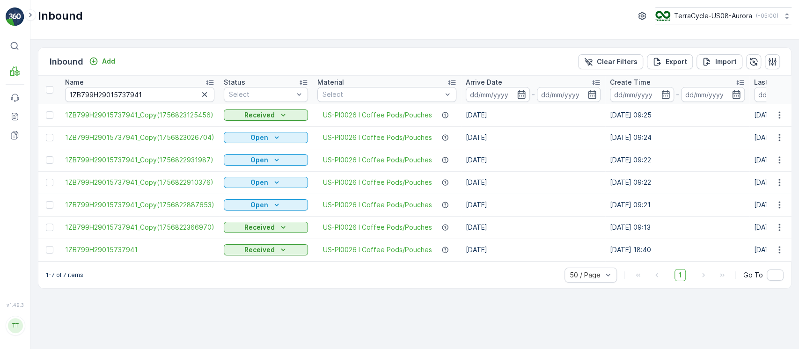
click at [525, 288] on div "1-7 of 7 items 50 / Page 1 Go To" at bounding box center [414, 275] width 753 height 27
click at [46, 138] on div at bounding box center [49, 137] width 7 height 7
click at [46, 134] on input "checkbox" at bounding box center [46, 134] width 0 height 0
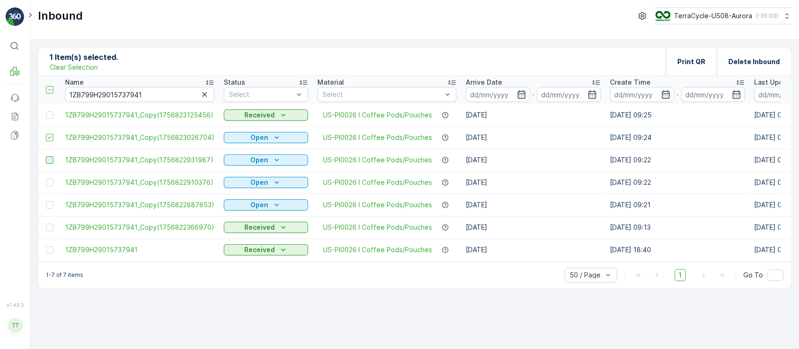
click at [51, 161] on div at bounding box center [49, 159] width 7 height 7
click at [46, 156] on input "checkbox" at bounding box center [46, 156] width 0 height 0
click at [50, 183] on div at bounding box center [49, 182] width 7 height 7
click at [46, 179] on input "checkbox" at bounding box center [46, 179] width 0 height 0
click at [51, 205] on div at bounding box center [49, 204] width 7 height 7
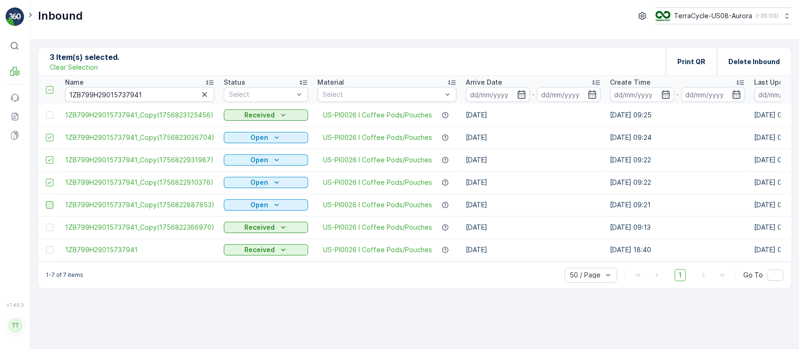
click at [46, 201] on input "checkbox" at bounding box center [46, 201] width 0 height 0
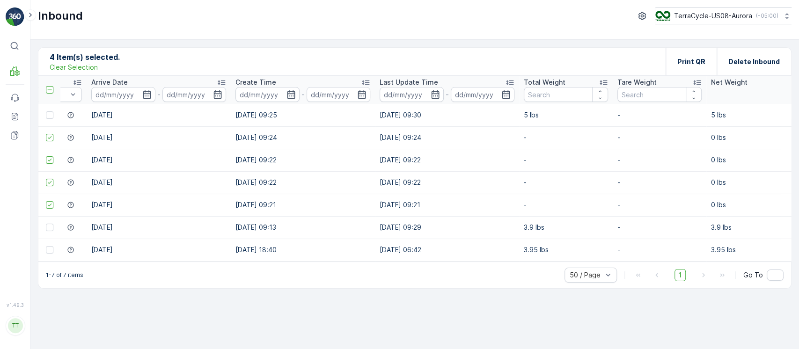
scroll to position [0, 380]
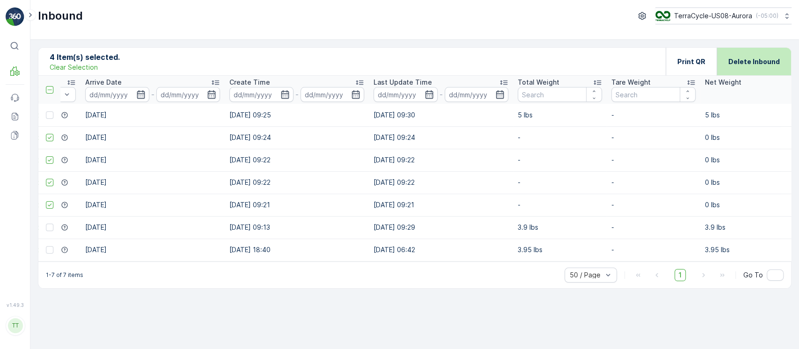
click at [753, 70] on div "Delete Inbound" at bounding box center [753, 62] width 51 height 28
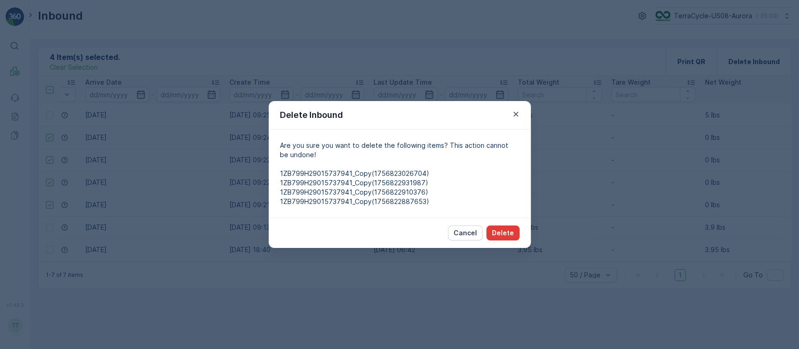
click at [504, 236] on p "Delete" at bounding box center [503, 232] width 22 height 9
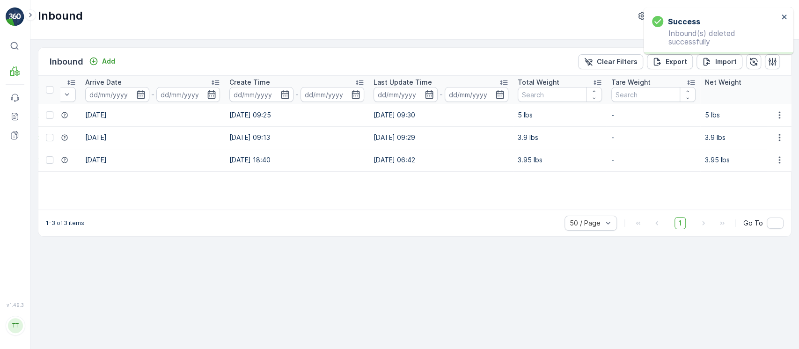
scroll to position [0, 0]
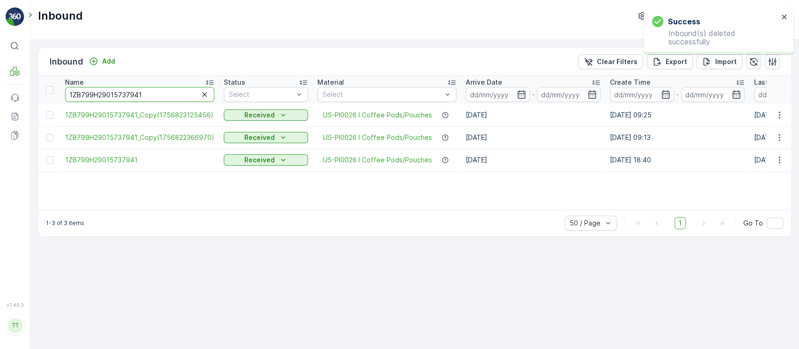
click at [176, 88] on input "1ZB799H29015737941" at bounding box center [139, 94] width 149 height 15
paste input "1872516a"
type input "1ZB799H29011872516"
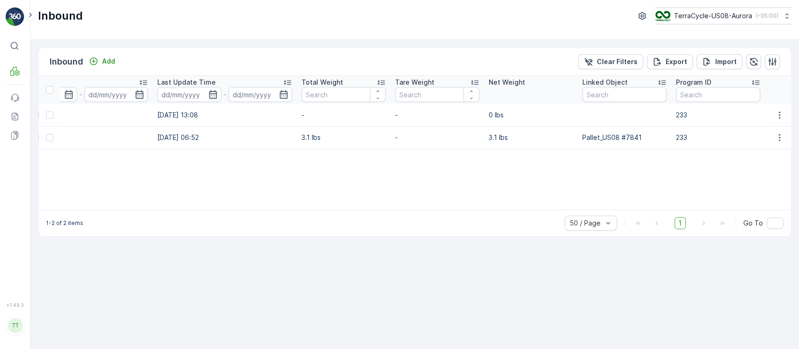
scroll to position [0, 517]
click at [776, 117] on icon "button" at bounding box center [778, 114] width 9 height 9
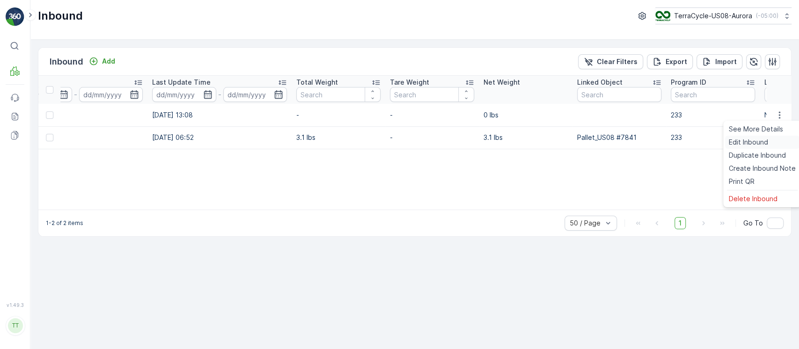
click at [772, 138] on div "Edit Inbound" at bounding box center [762, 142] width 74 height 13
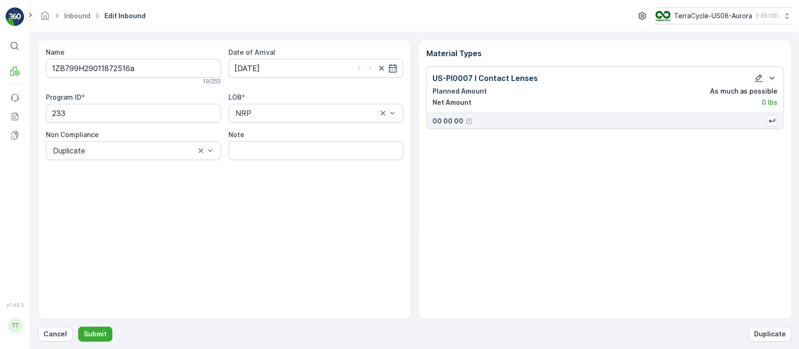
click at [300, 151] on input "Note" at bounding box center [315, 150] width 175 height 19
click at [254, 147] on input "Average weight used. Inbound was received without weight. GV Jan 28 2025" at bounding box center [315, 150] width 175 height 19
type input "Previous weight used (this is a duplicate label). Inbound was received without …"
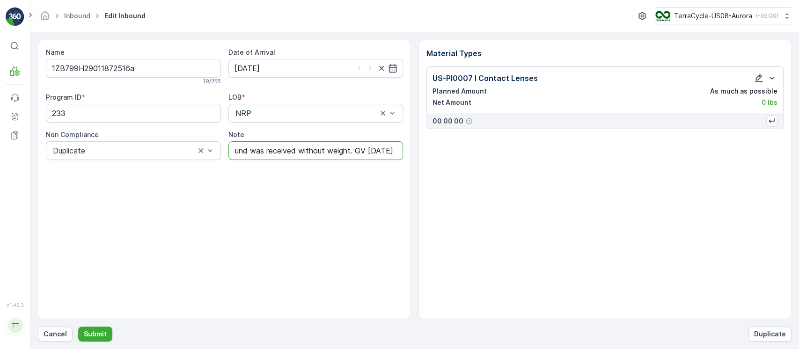
click at [756, 75] on icon "button" at bounding box center [758, 77] width 9 height 9
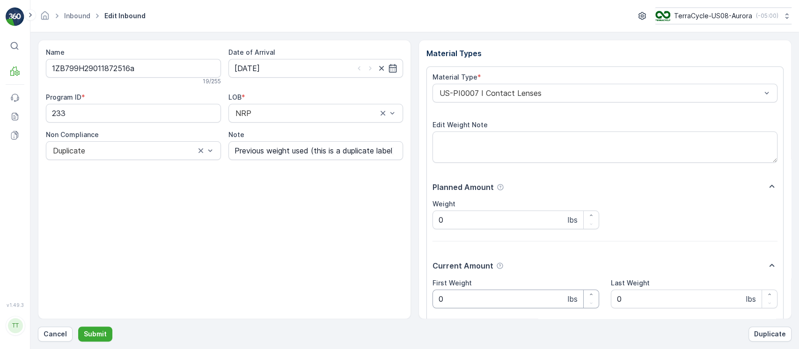
click at [496, 298] on Weight "0" at bounding box center [515, 299] width 167 height 19
type Weight "3.1"
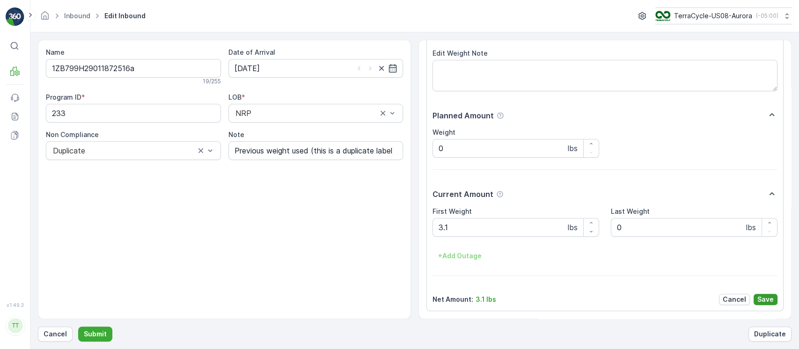
click at [763, 301] on p "Save" at bounding box center [765, 299] width 16 height 9
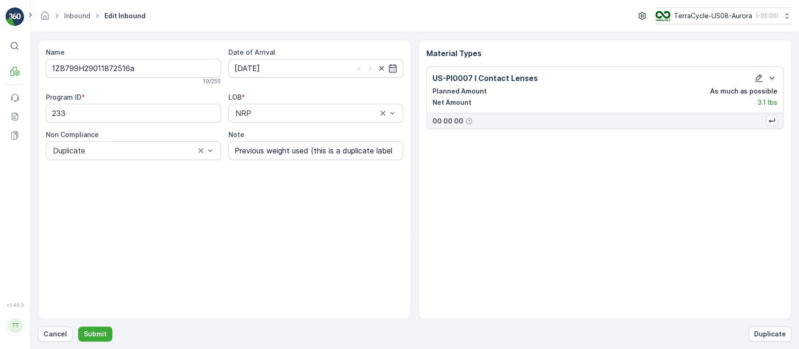
scroll to position [0, 0]
click at [99, 333] on p "Submit" at bounding box center [95, 333] width 23 height 9
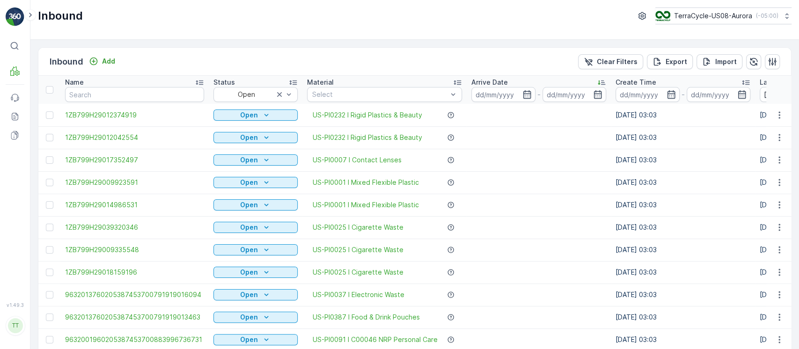
click at [514, 85] on div "Arrive Date" at bounding box center [538, 82] width 135 height 9
click at [514, 82] on div "Arrive Date" at bounding box center [538, 82] width 135 height 9
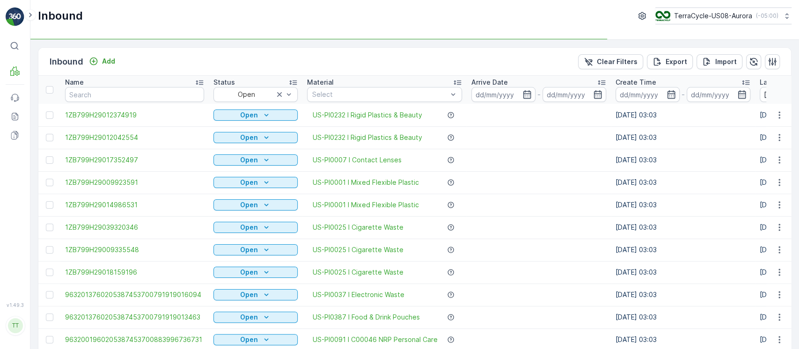
click at [514, 82] on div "Arrive Date" at bounding box center [538, 82] width 135 height 9
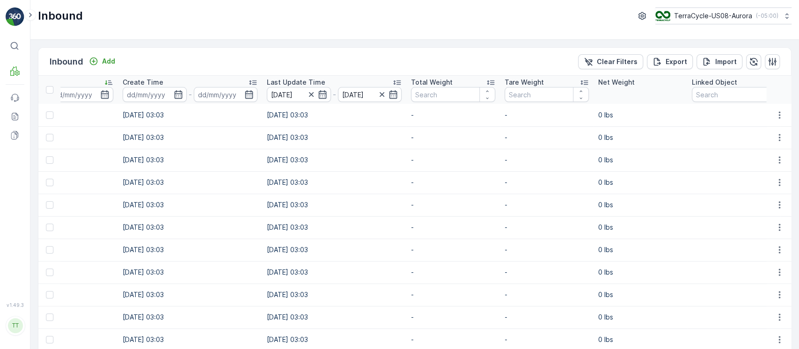
scroll to position [0, 491]
click at [449, 81] on div "Total Weight" at bounding box center [454, 82] width 84 height 9
click at [473, 80] on div "Total Weight" at bounding box center [454, 82] width 84 height 9
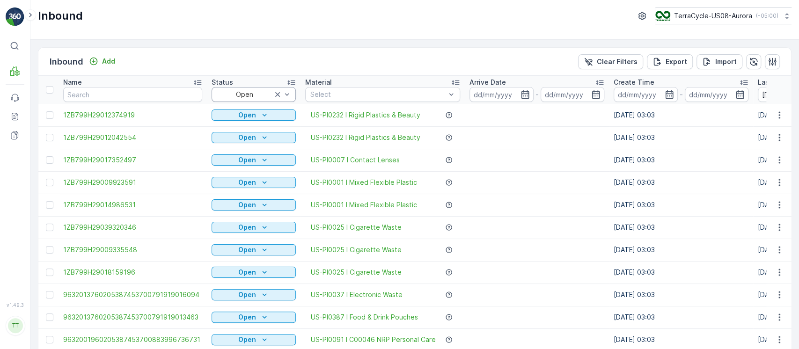
scroll to position [0, 1]
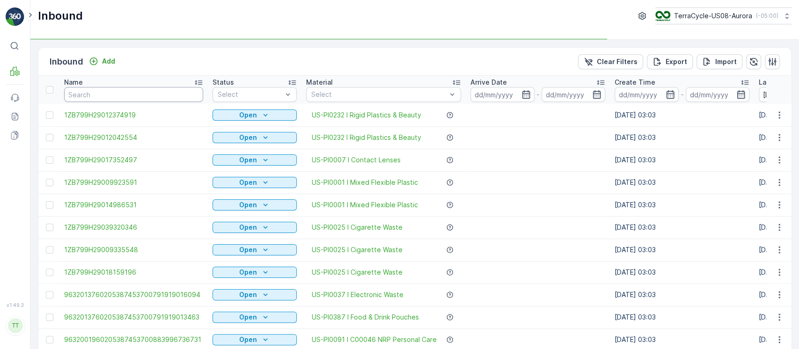
click at [173, 97] on input "text" at bounding box center [133, 94] width 139 height 15
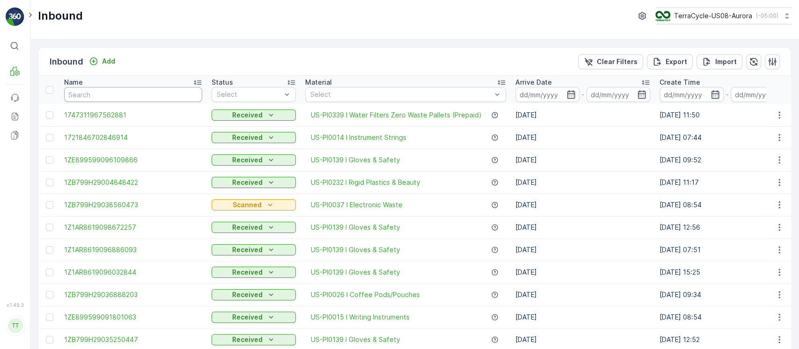
click at [173, 97] on input "text" at bounding box center [133, 94] width 138 height 15
type input "."
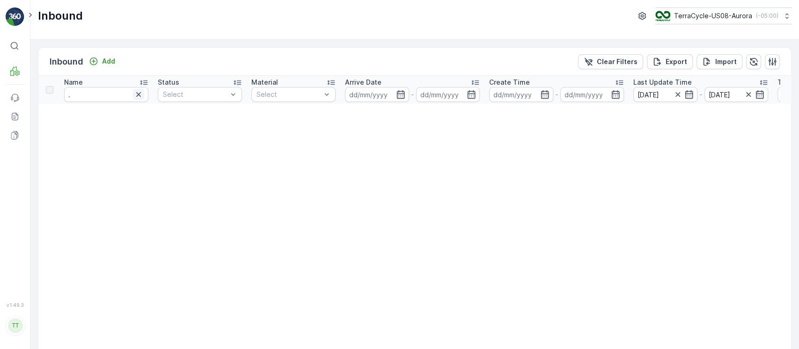
click at [138, 94] on icon "button" at bounding box center [138, 94] width 5 height 5
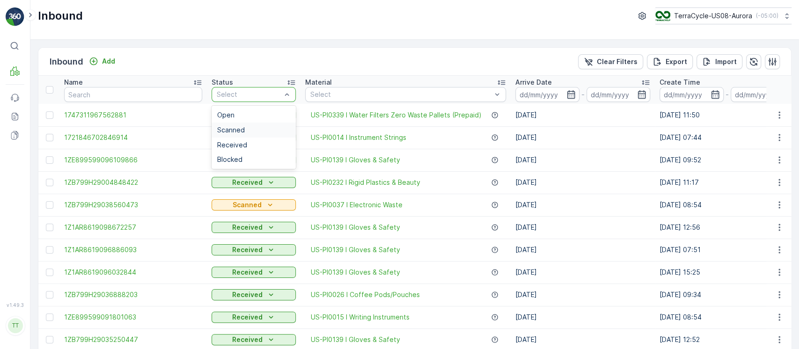
click at [254, 131] on div "Scanned" at bounding box center [253, 129] width 73 height 7
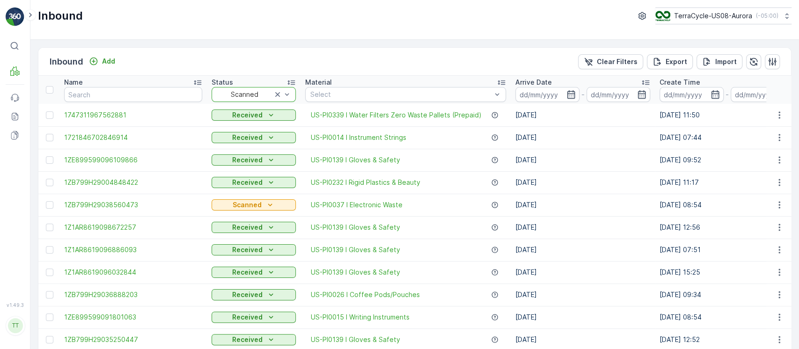
click at [544, 80] on p "Arrive Date" at bounding box center [533, 82] width 37 height 9
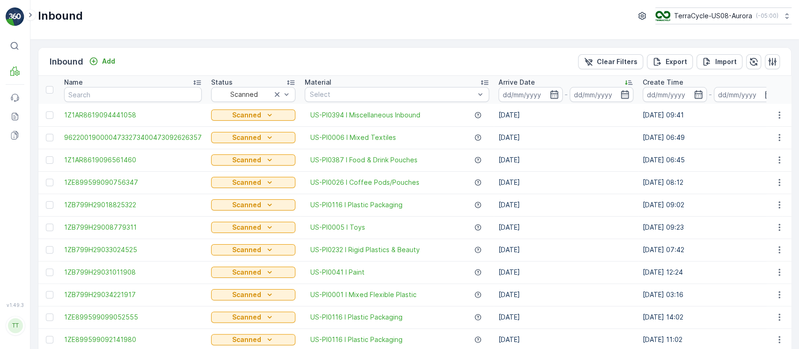
click at [544, 80] on div "Arrive Date" at bounding box center [565, 82] width 135 height 9
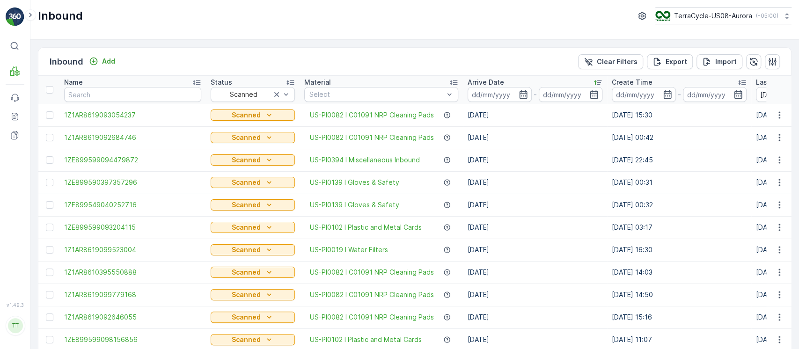
click at [577, 79] on div "Arrive Date" at bounding box center [535, 82] width 135 height 9
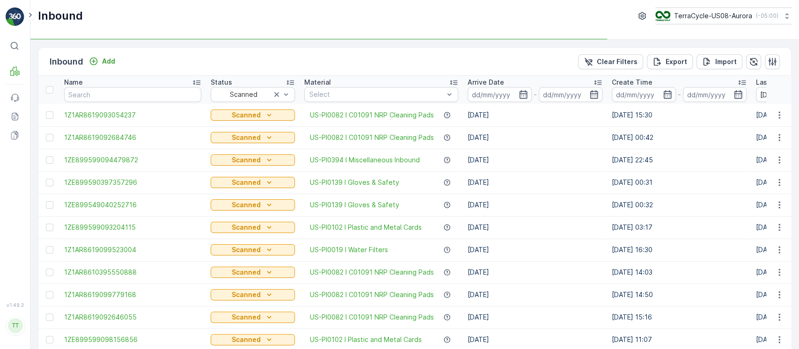
click at [577, 79] on div "Arrive Date" at bounding box center [535, 82] width 135 height 9
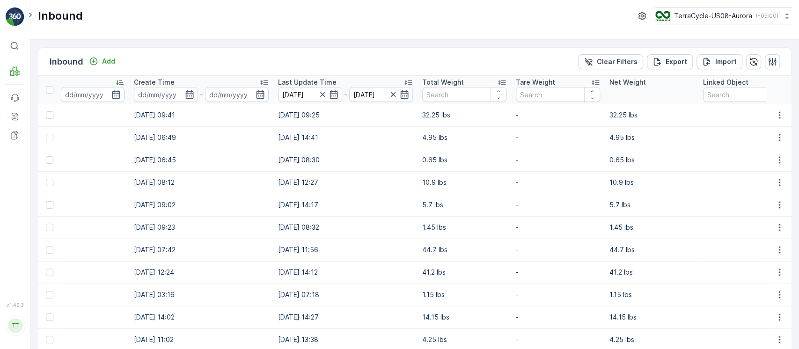
scroll to position [0, 510]
click at [475, 80] on div "Total Weight" at bounding box center [464, 82] width 84 height 9
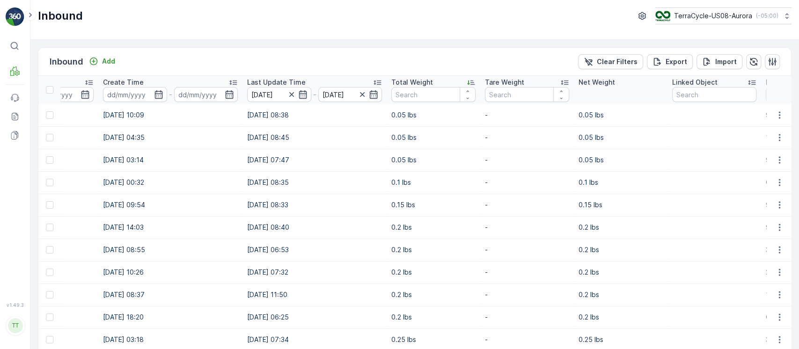
click at [457, 81] on div "Total Weight" at bounding box center [433, 82] width 84 height 9
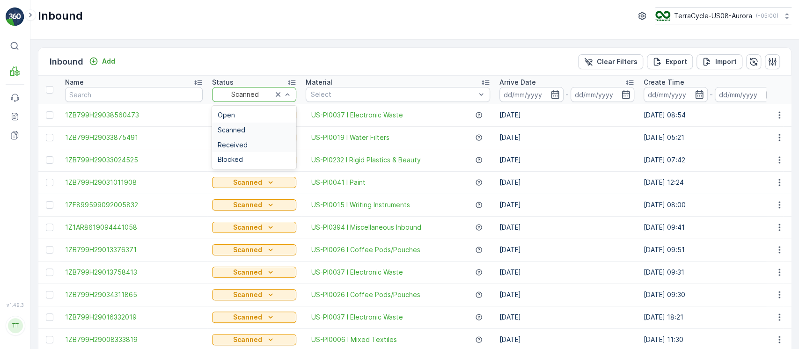
click at [241, 139] on div "Received" at bounding box center [254, 145] width 84 height 15
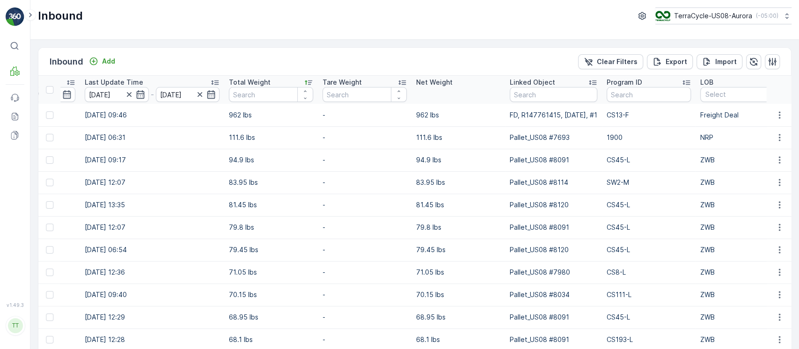
scroll to position [0, 721]
click at [268, 78] on div "Total Weight" at bounding box center [270, 82] width 84 height 9
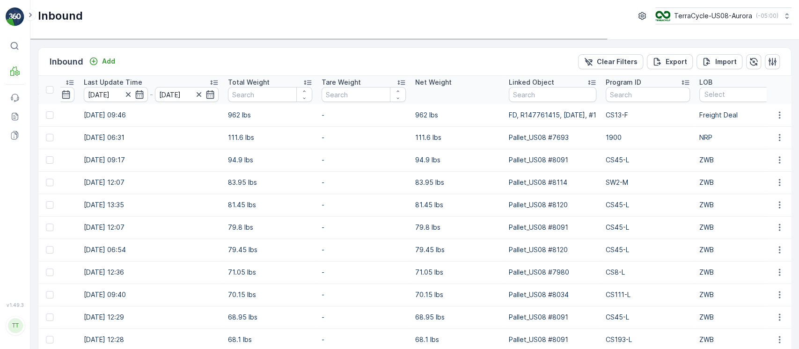
click at [268, 78] on div "Total Weight" at bounding box center [270, 82] width 84 height 9
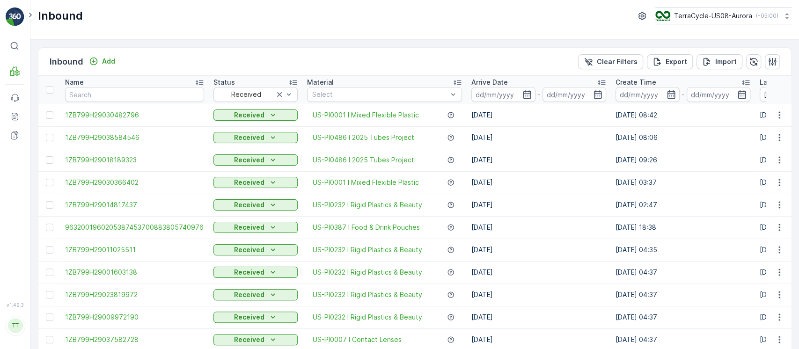
click at [505, 76] on th "Arrive Date -" at bounding box center [539, 90] width 144 height 28
click at [491, 81] on p "Arrive Date" at bounding box center [489, 82] width 37 height 9
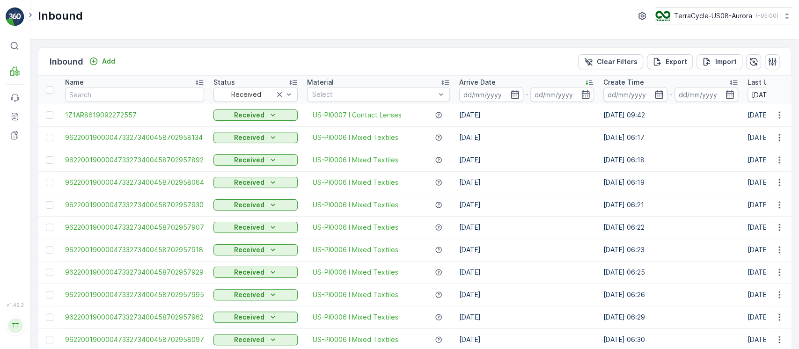
click at [491, 81] on p "Arrive Date" at bounding box center [477, 82] width 37 height 9
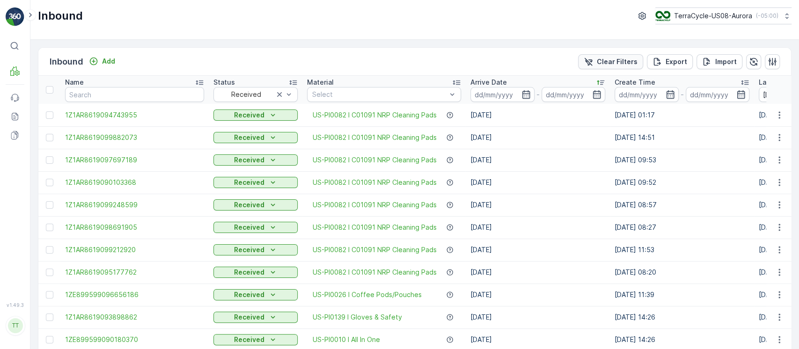
click at [601, 61] on p "Clear Filters" at bounding box center [617, 61] width 41 height 9
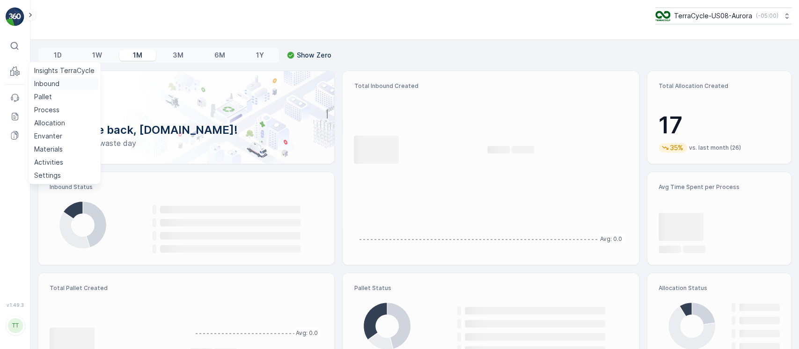
click at [41, 80] on p "Inbound" at bounding box center [46, 83] width 25 height 9
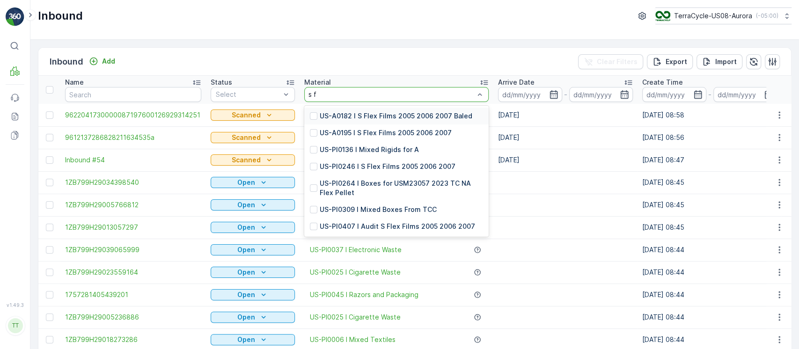
type input "s fl"
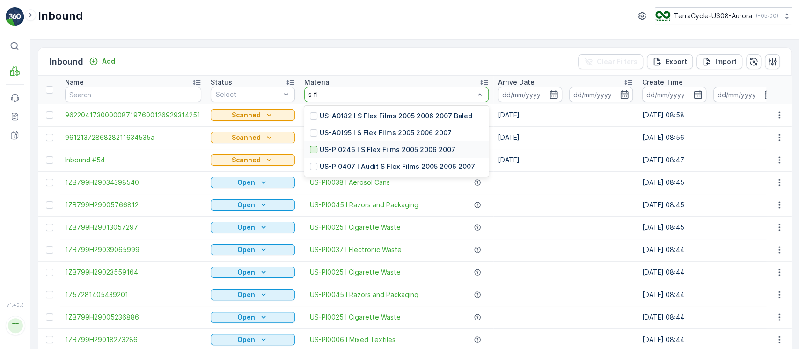
click at [310, 151] on div at bounding box center [313, 149] width 7 height 7
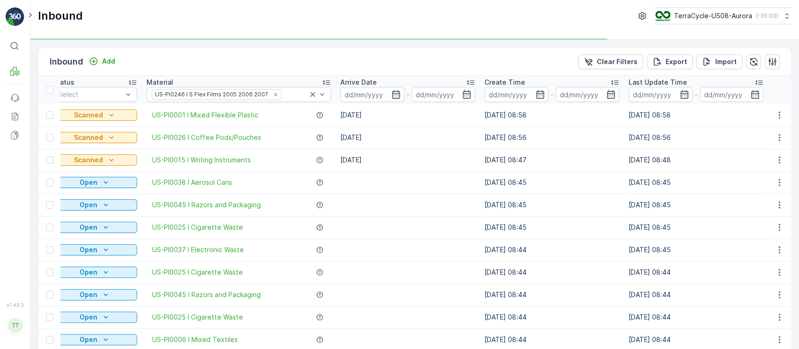
scroll to position [0, 158]
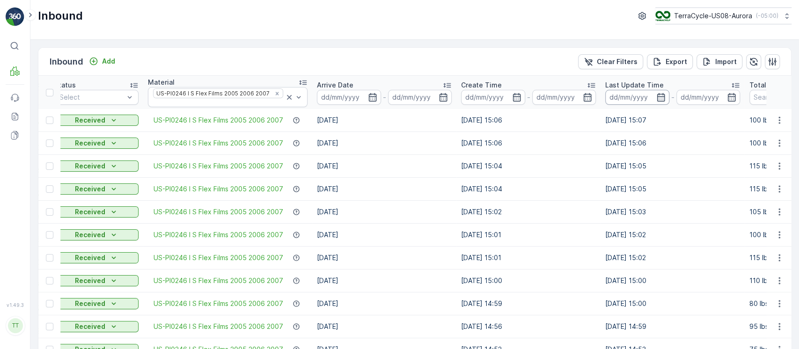
click at [637, 90] on input at bounding box center [637, 97] width 64 height 15
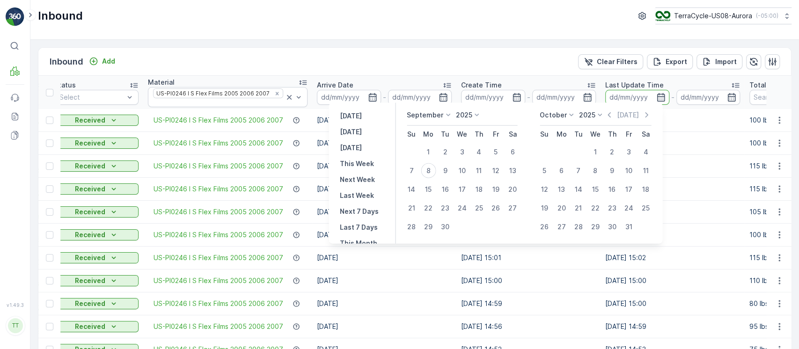
scroll to position [84, 0]
click at [358, 157] on p "This Month" at bounding box center [358, 158] width 37 height 9
type input "[DATE]"
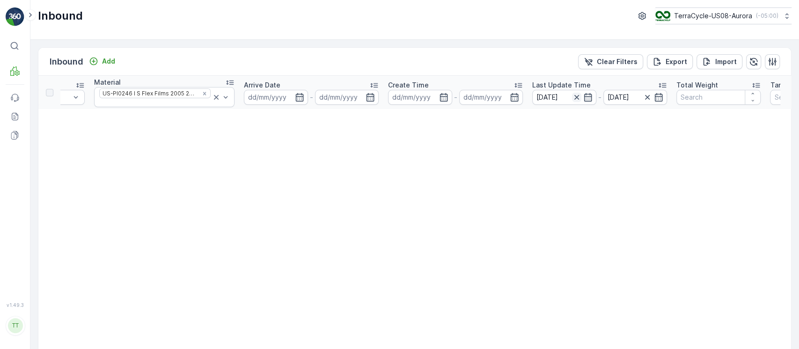
click at [572, 101] on icon "button" at bounding box center [576, 97] width 9 height 9
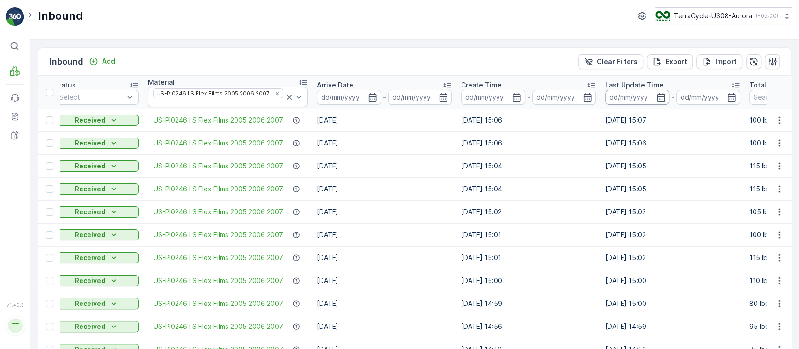
click at [608, 92] on input at bounding box center [637, 97] width 64 height 15
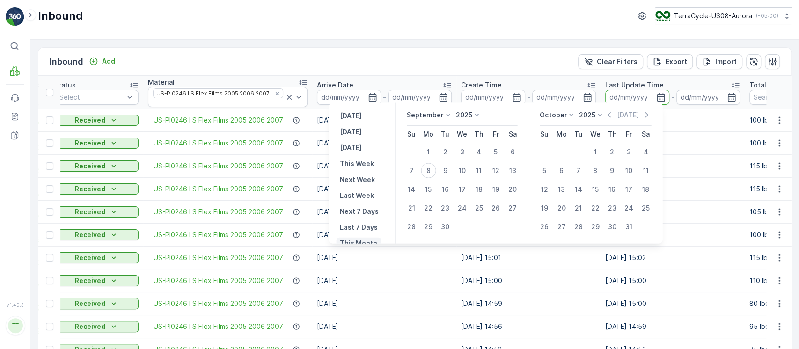
click at [369, 241] on p "This Month" at bounding box center [358, 243] width 37 height 9
type input "[DATE]"
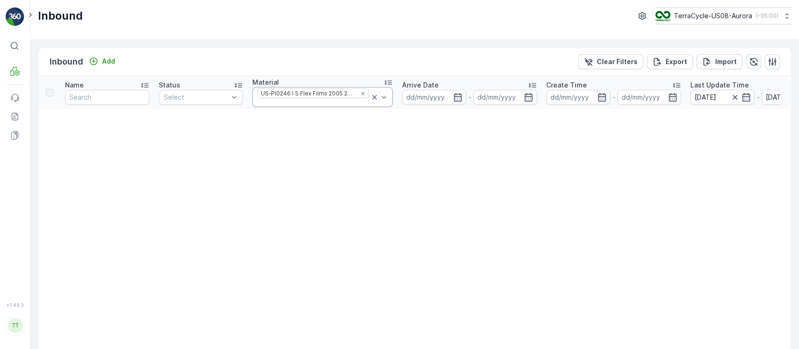
click at [372, 97] on icon at bounding box center [374, 97] width 5 height 5
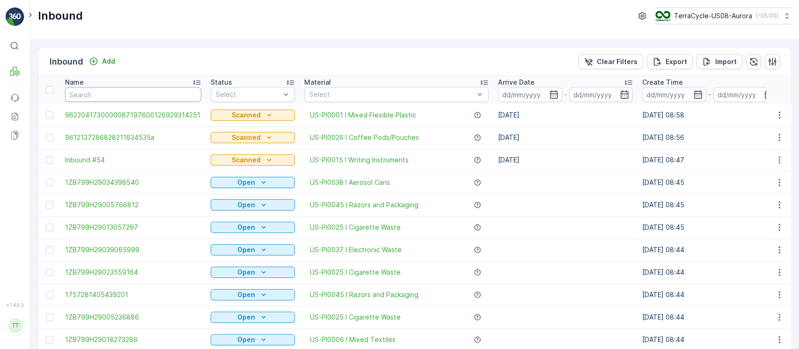
click at [157, 92] on input "text" at bounding box center [133, 94] width 136 height 15
type input "inb"
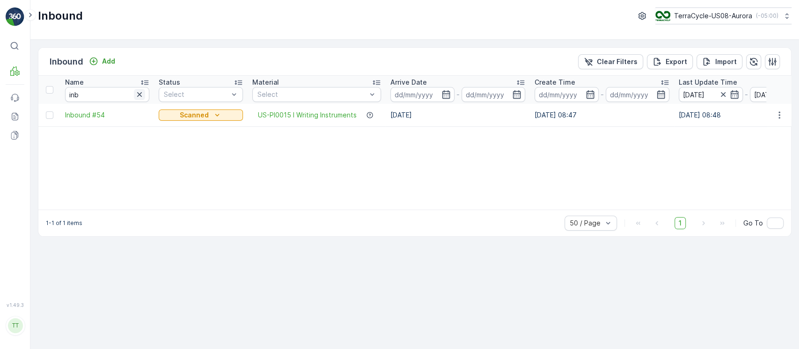
click at [136, 95] on icon "button" at bounding box center [139, 94] width 9 height 9
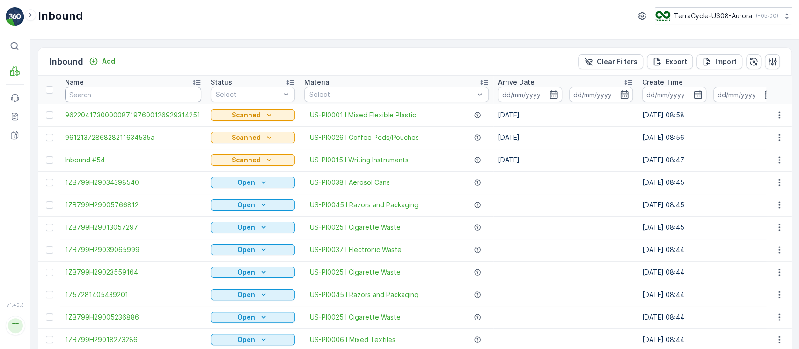
click at [154, 95] on input "text" at bounding box center [133, 94] width 136 height 15
type input "9612"
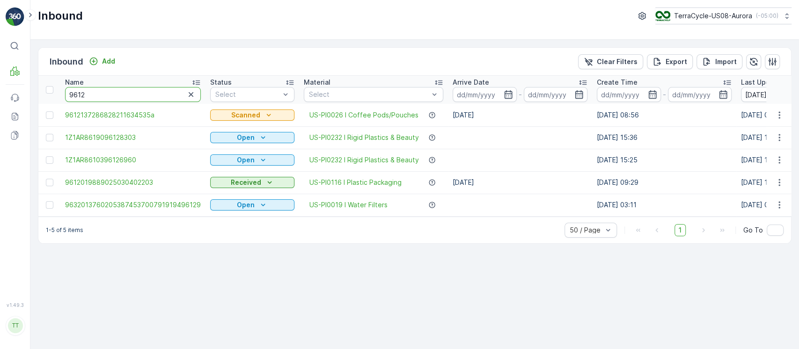
click at [165, 95] on input "9612" at bounding box center [133, 94] width 136 height 15
paste input "1ZW6X985036"
type input "1ZW6X985036"
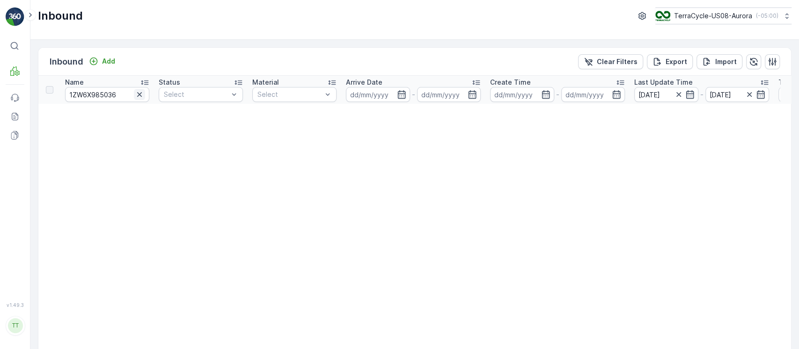
click at [136, 94] on icon "button" at bounding box center [139, 94] width 9 height 9
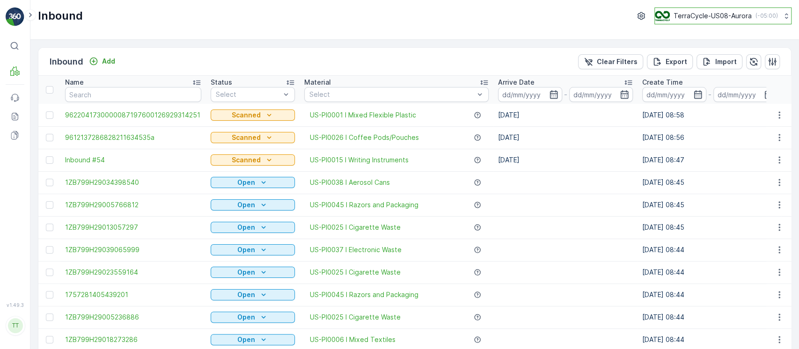
click at [724, 22] on button "TerraCycle-US08-Aurora ( -05:00 )" at bounding box center [722, 15] width 137 height 17
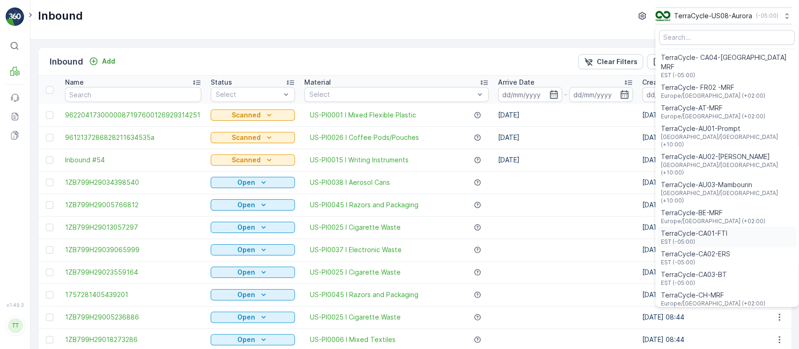
click at [717, 229] on span "TerraCycle-CA01-FTI" at bounding box center [694, 233] width 66 height 9
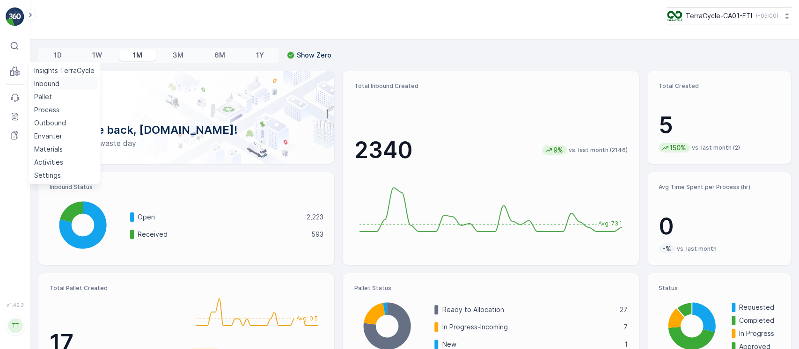
click at [47, 77] on link "Inbound" at bounding box center [64, 83] width 68 height 13
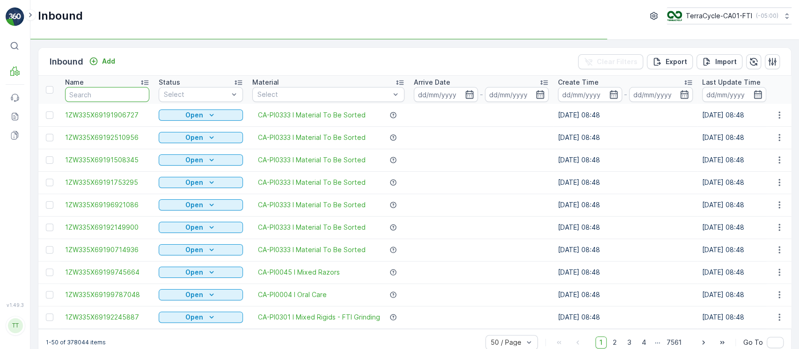
click at [134, 91] on input "text" at bounding box center [107, 94] width 84 height 15
type input "in"
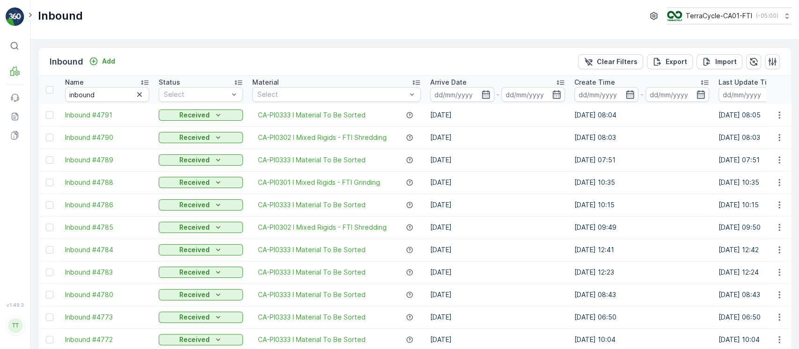
scroll to position [0, 148]
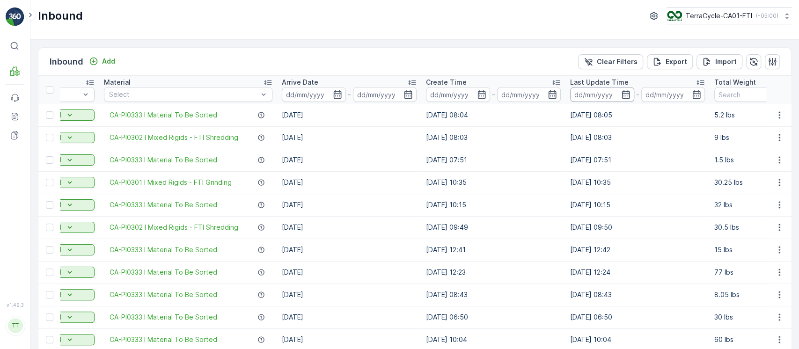
click at [592, 99] on input at bounding box center [602, 94] width 64 height 15
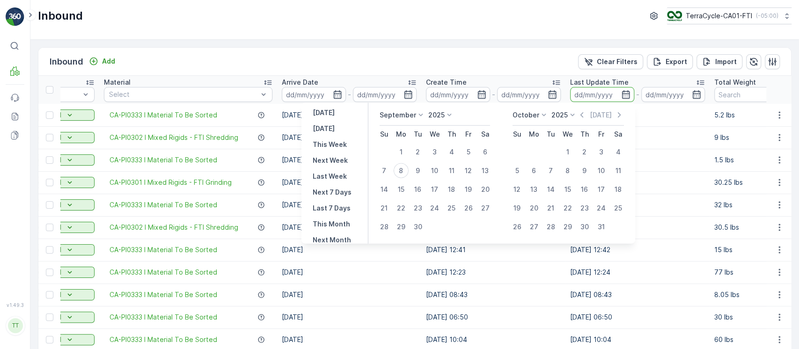
scroll to position [21, 0]
click at [339, 217] on button "This Month" at bounding box center [331, 222] width 45 height 11
type input "[DATE]"
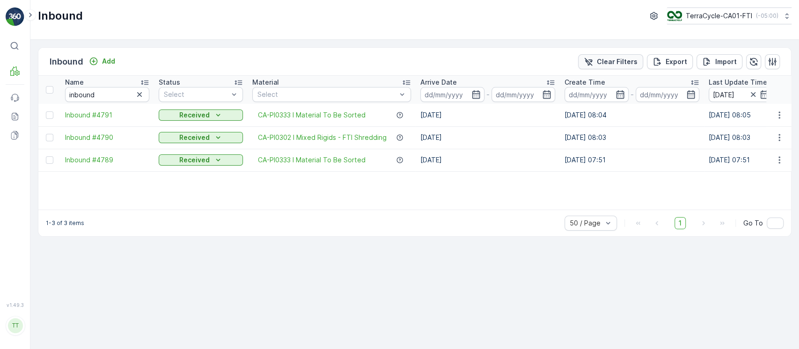
click at [606, 60] on p "Clear Filters" at bounding box center [617, 61] width 41 height 9
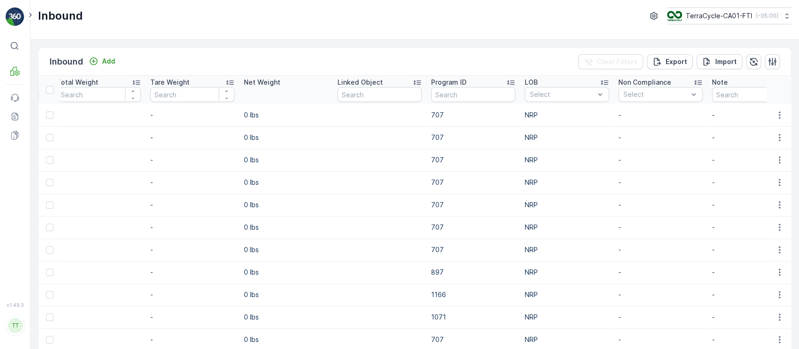
scroll to position [0, 825]
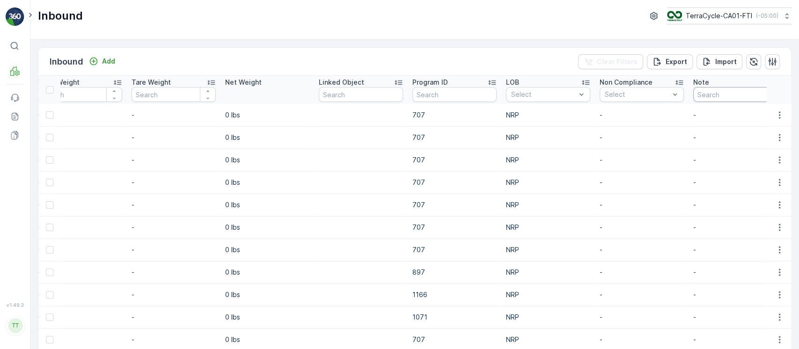
click at [716, 90] on input "text" at bounding box center [735, 94] width 84 height 15
type input "gv"
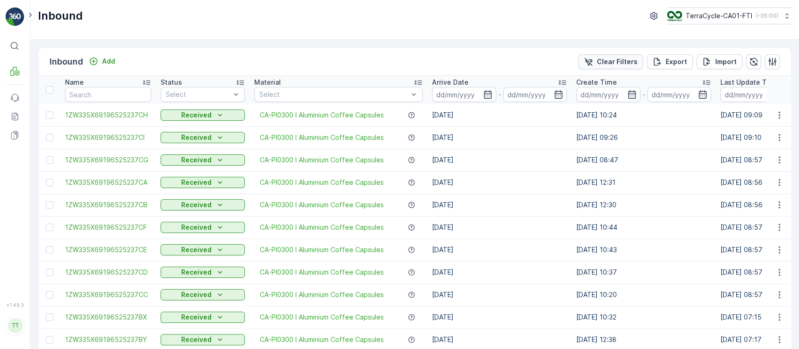
scroll to position [0, 0]
click at [606, 64] on p "Clear Filters" at bounding box center [617, 61] width 41 height 9
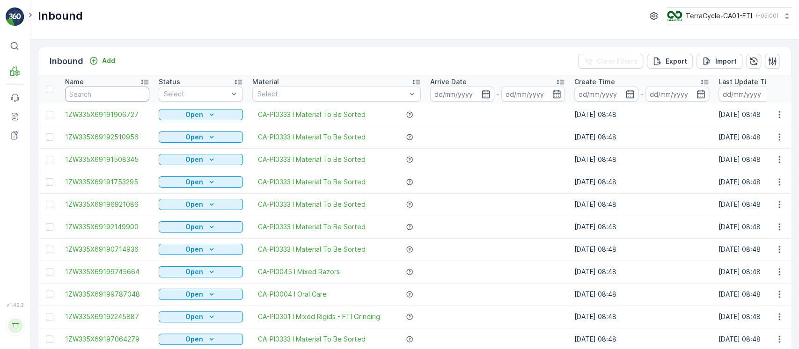
click at [106, 99] on input "text" at bounding box center [107, 94] width 84 height 15
type input "."
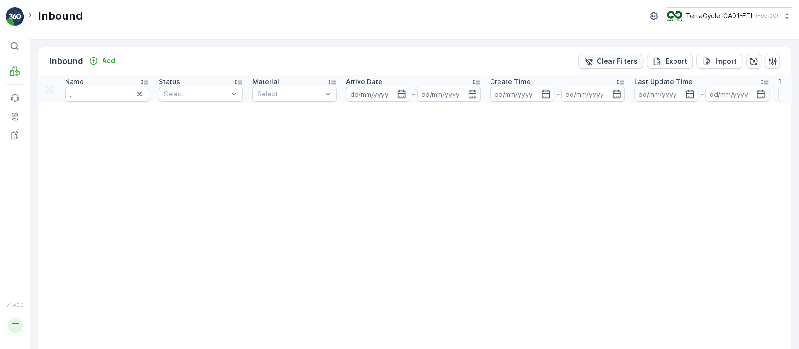
click at [607, 63] on p "Clear Filters" at bounding box center [617, 61] width 41 height 9
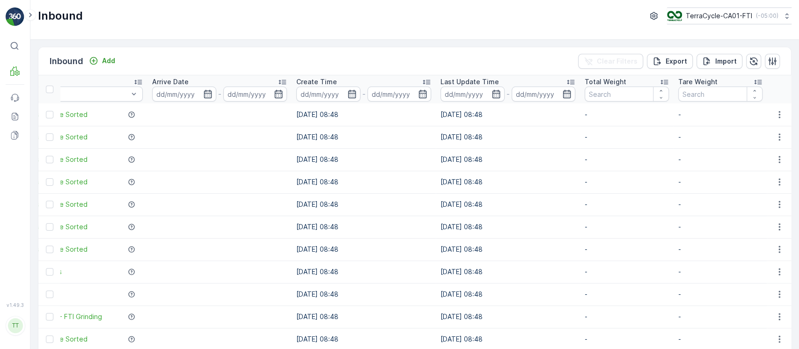
scroll to position [0, 282]
click at [467, 93] on input at bounding box center [469, 94] width 64 height 15
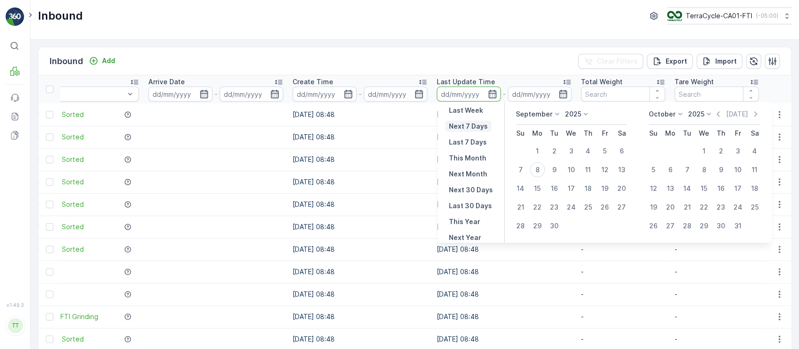
scroll to position [84, 0]
click at [478, 155] on p "This Month" at bounding box center [467, 158] width 37 height 9
type input "[DATE]"
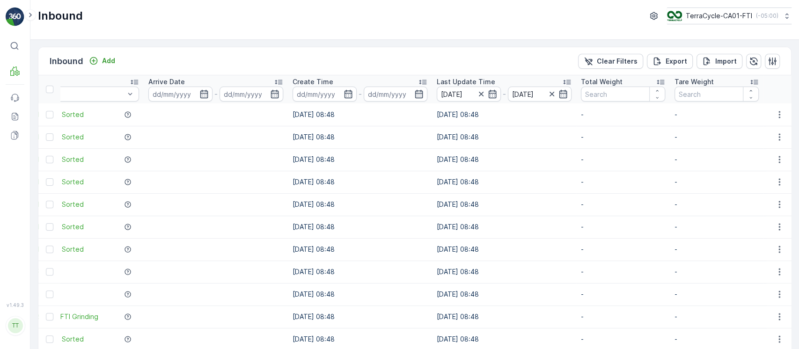
click at [621, 79] on p "Total Weight" at bounding box center [602, 81] width 42 height 9
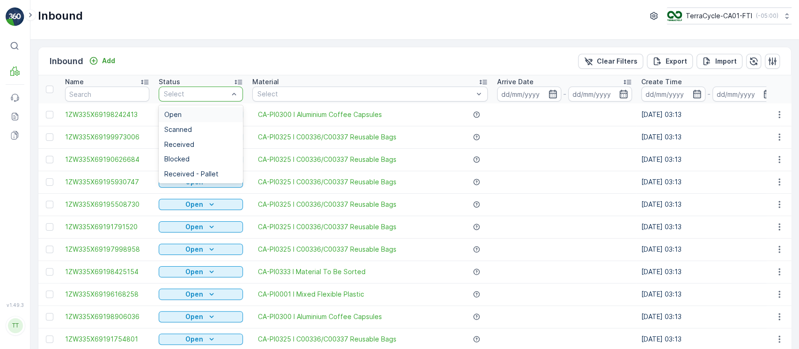
click at [212, 88] on div "Select" at bounding box center [201, 94] width 84 height 15
click at [202, 128] on div "Scanned" at bounding box center [200, 129] width 73 height 7
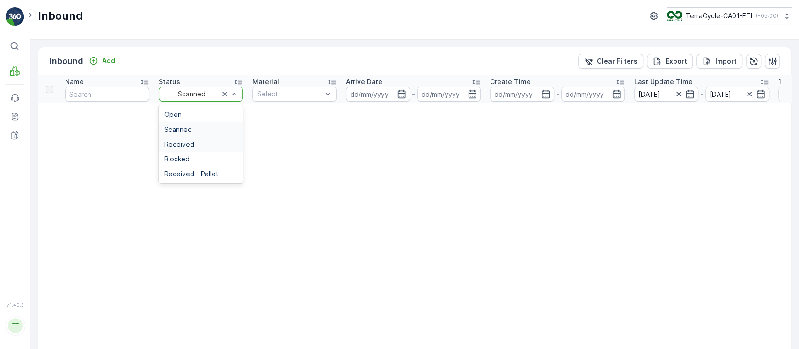
click at [198, 138] on div "Received" at bounding box center [201, 144] width 84 height 15
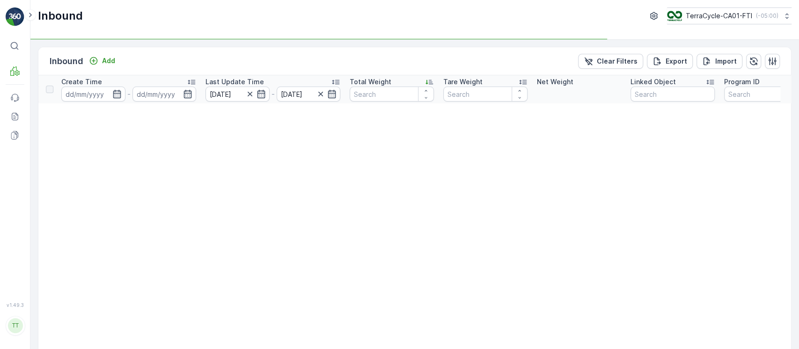
scroll to position [0, 430]
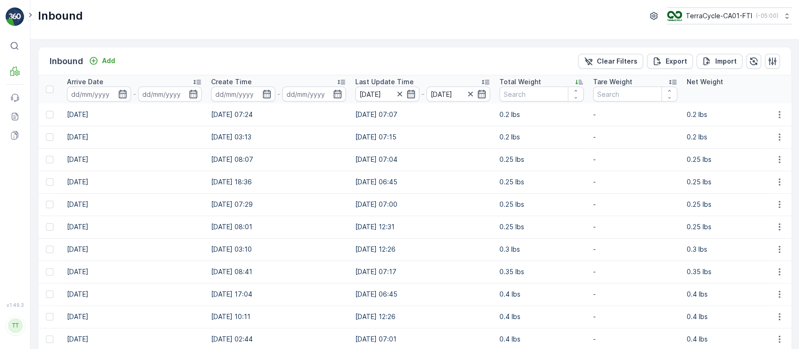
click at [543, 80] on div "Total Weight" at bounding box center [541, 81] width 84 height 9
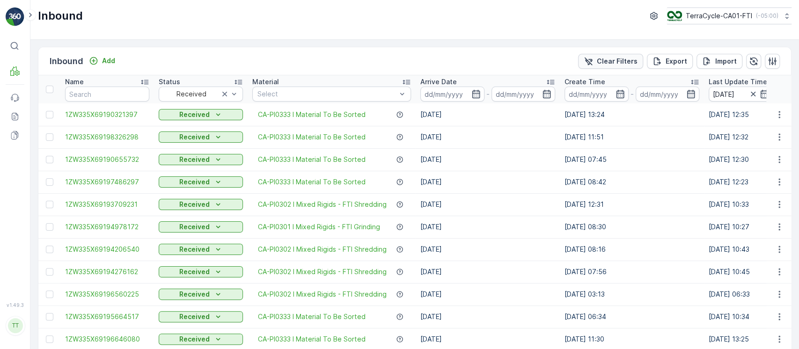
click at [621, 58] on p "Clear Filters" at bounding box center [617, 61] width 41 height 9
